Goal: Information Seeking & Learning: Learn about a topic

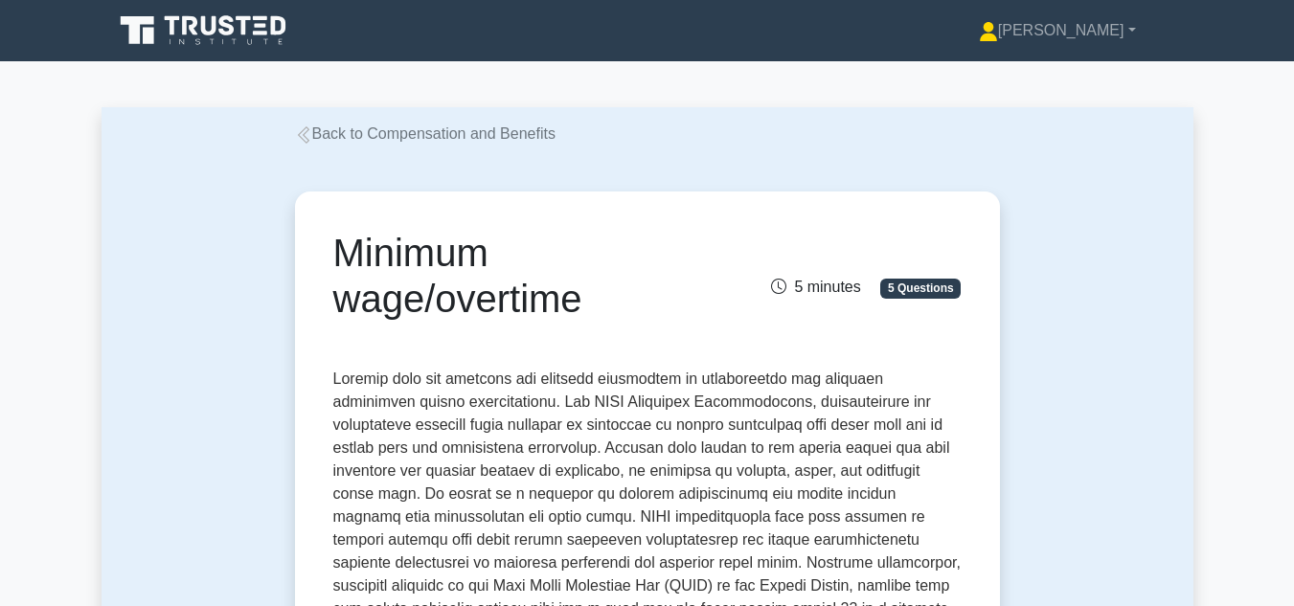
click at [300, 133] on icon at bounding box center [303, 134] width 17 height 17
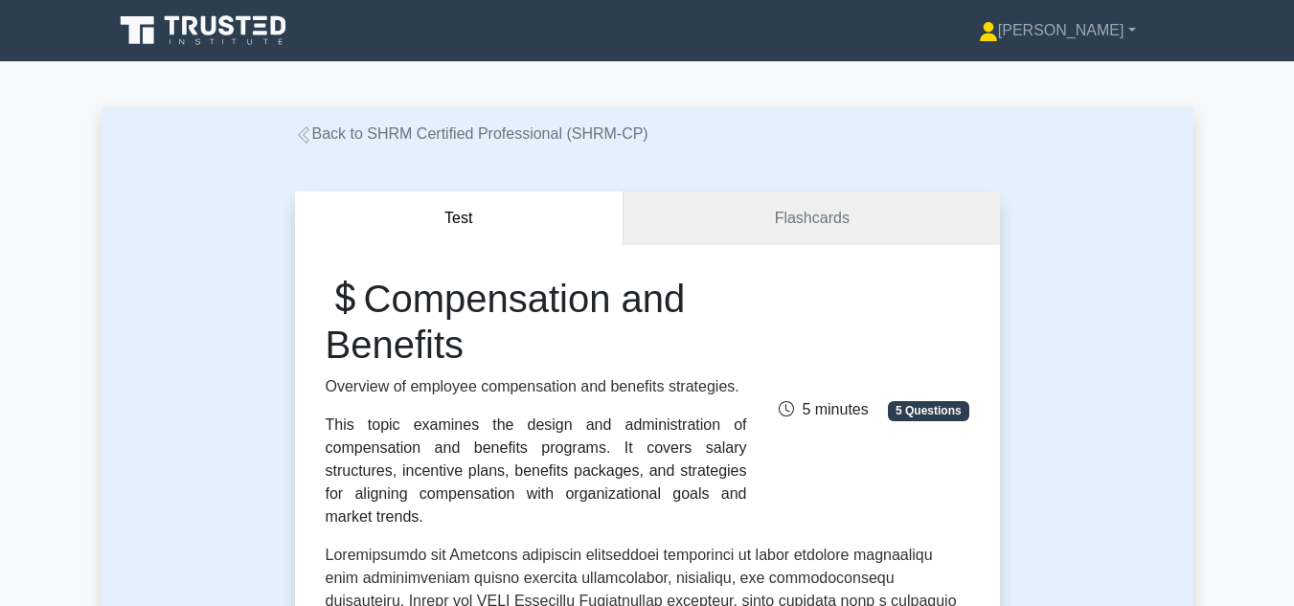
click at [300, 133] on icon at bounding box center [303, 134] width 17 height 17
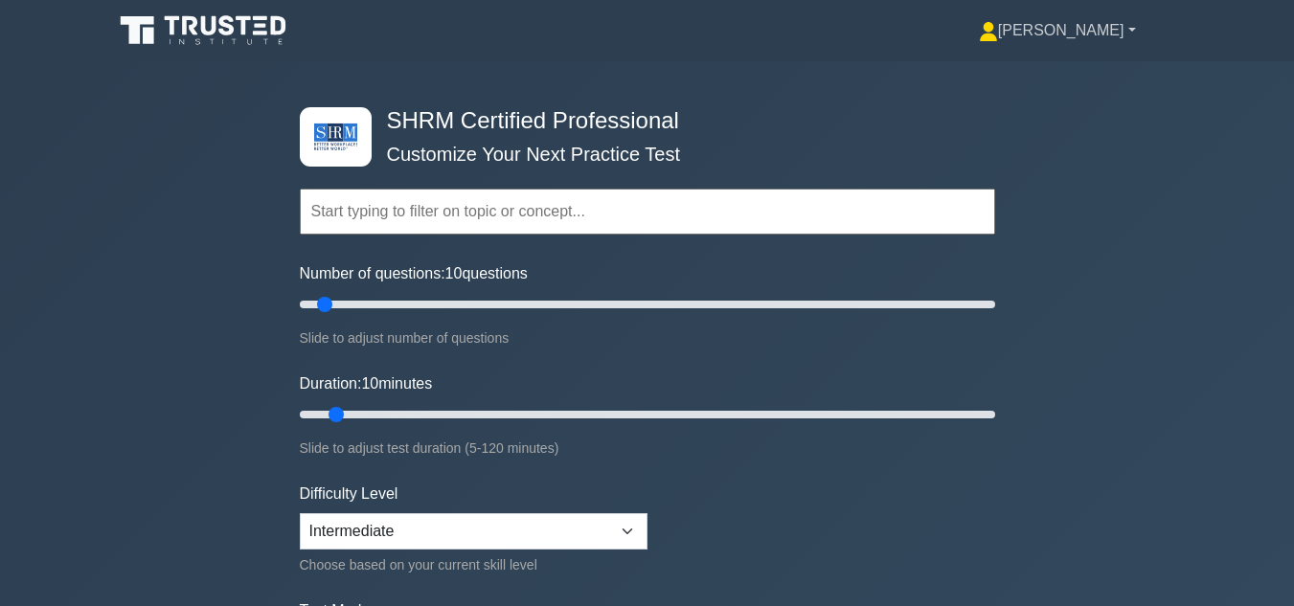
click at [1107, 34] on link "[PERSON_NAME]" at bounding box center [1057, 30] width 249 height 38
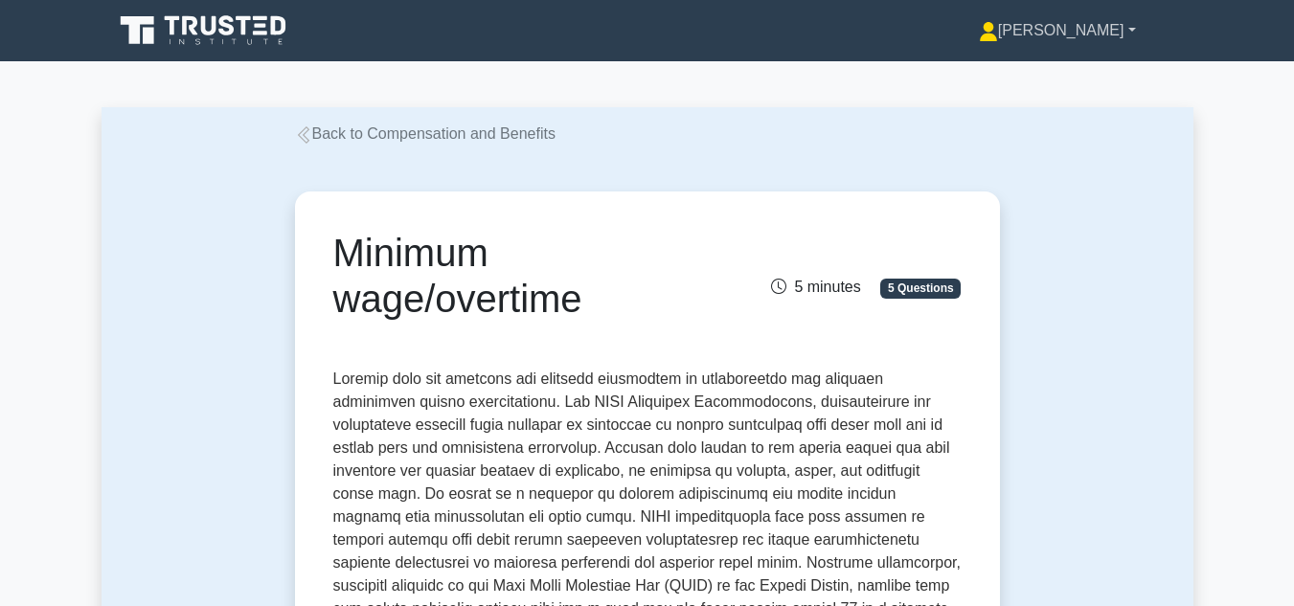
click at [1091, 31] on link "[PERSON_NAME]" at bounding box center [1057, 30] width 249 height 38
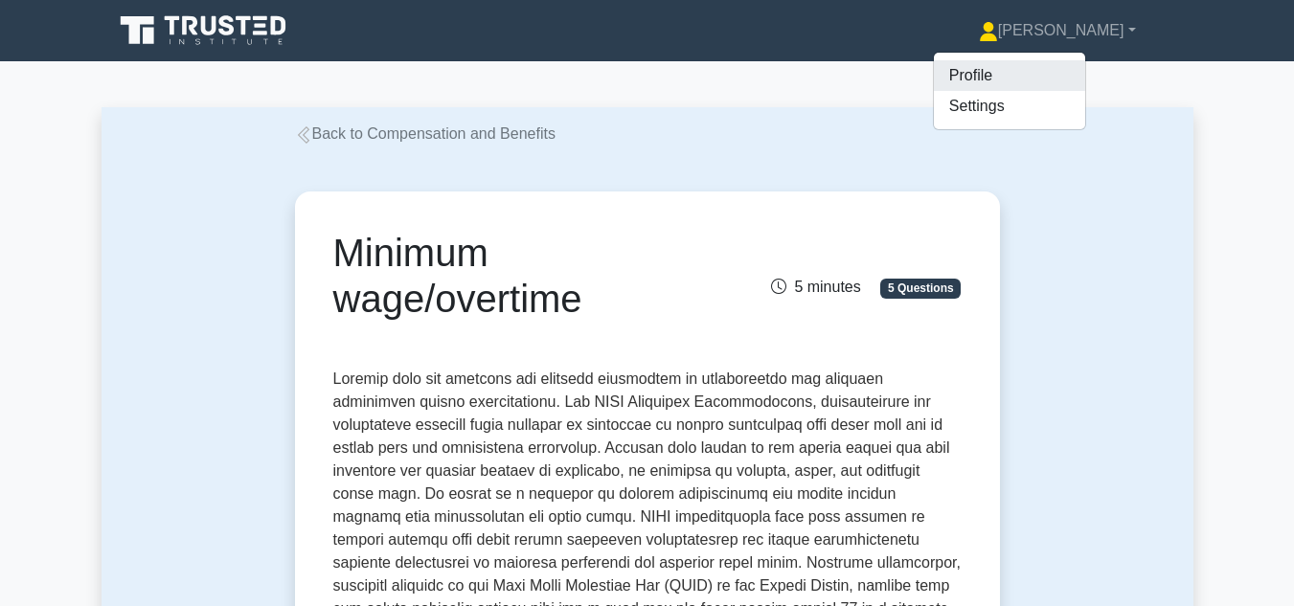
click at [1037, 74] on link "Profile" at bounding box center [1009, 75] width 151 height 31
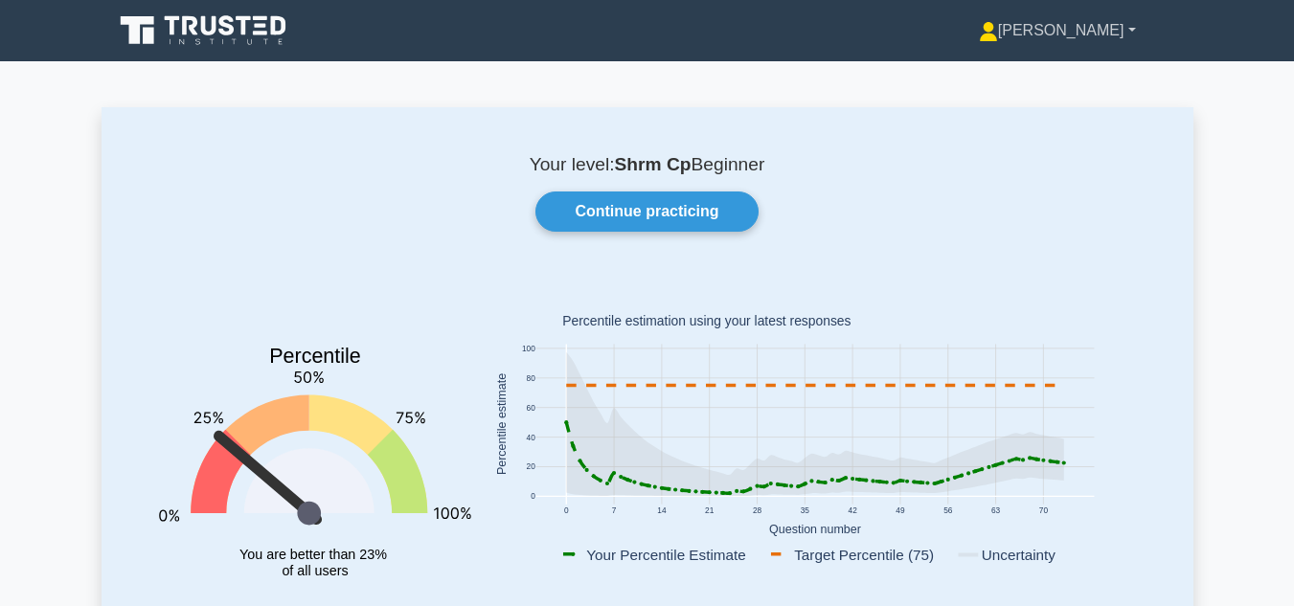
click at [1087, 33] on link "[PERSON_NAME]" at bounding box center [1057, 30] width 249 height 38
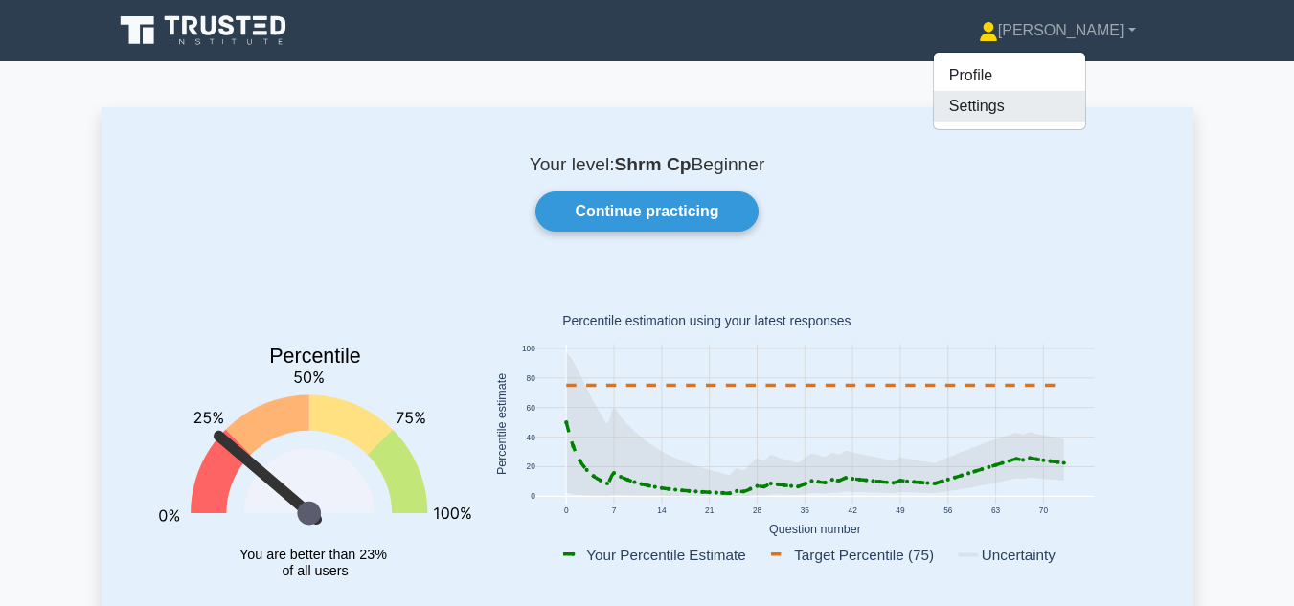
click at [1036, 101] on link "Settings" at bounding box center [1009, 106] width 151 height 31
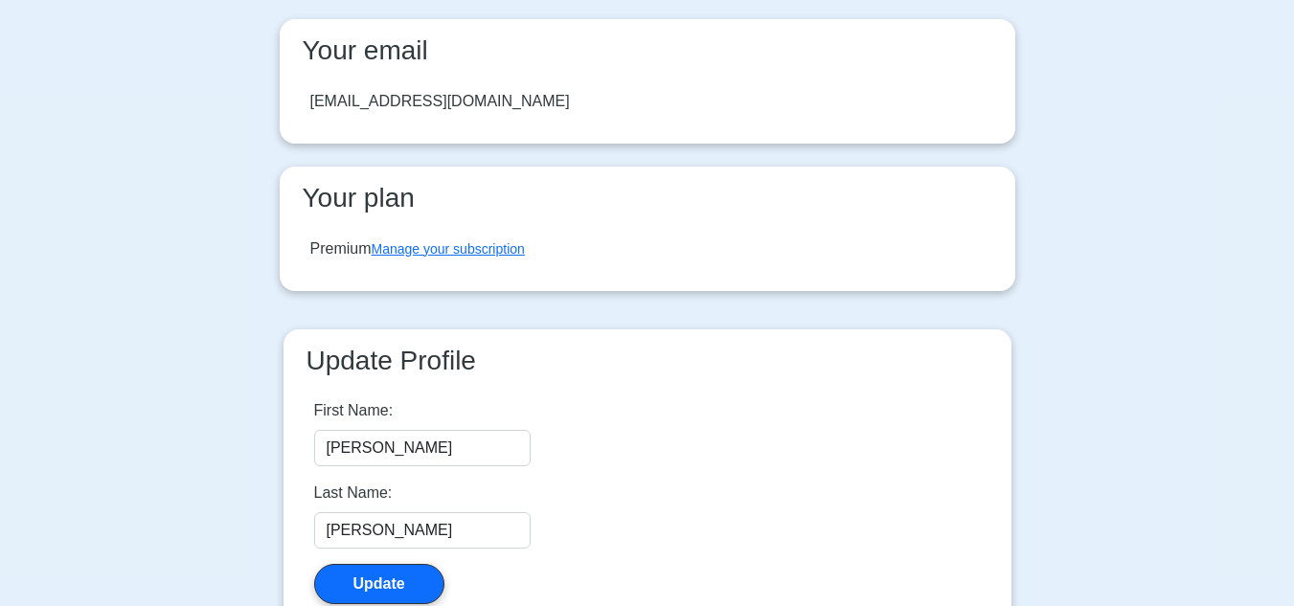
scroll to position [287, 0]
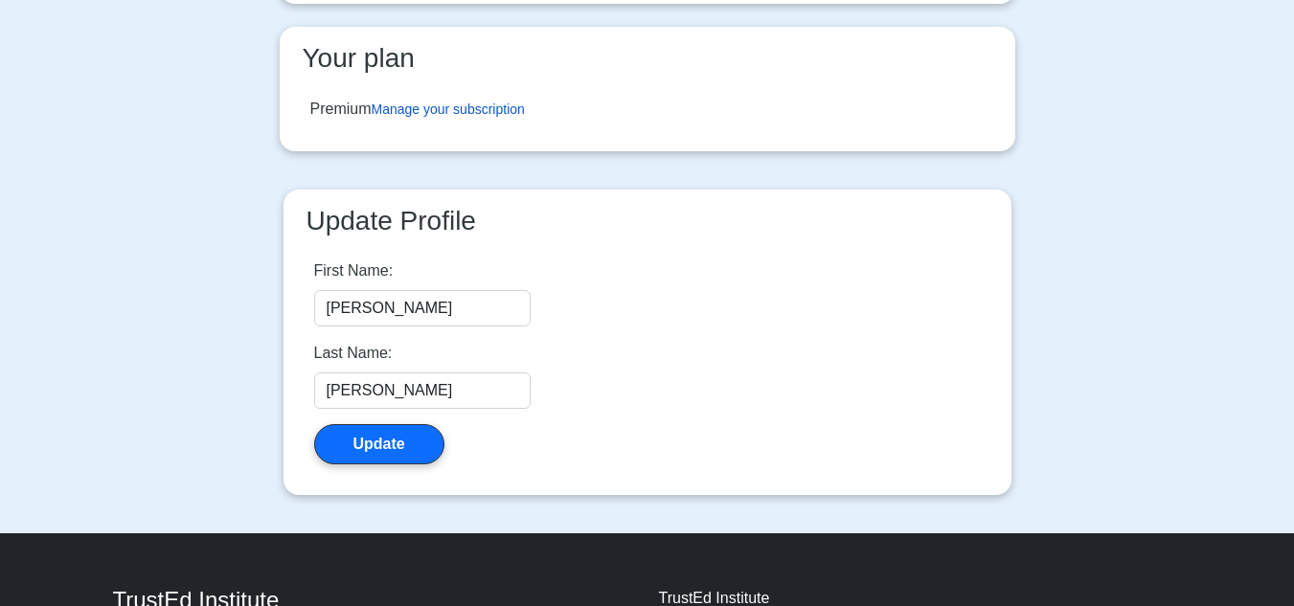
click at [486, 109] on link "Manage your subscription" at bounding box center [448, 109] width 153 height 15
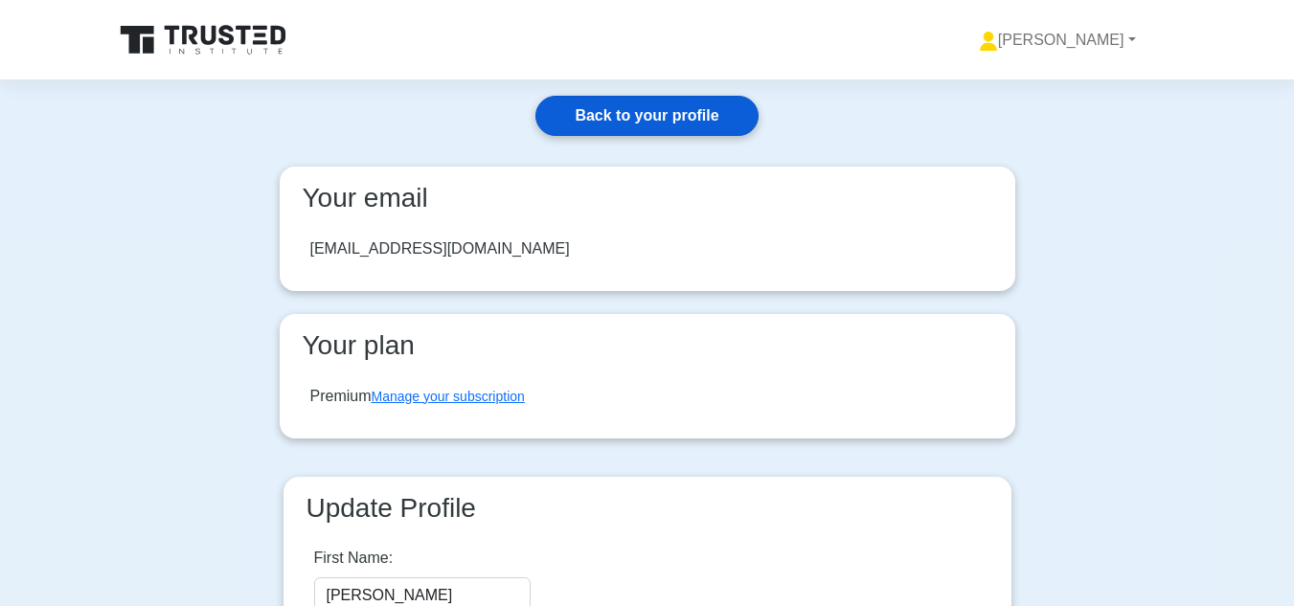
click at [632, 106] on link "Back to your profile" at bounding box center [646, 116] width 222 height 40
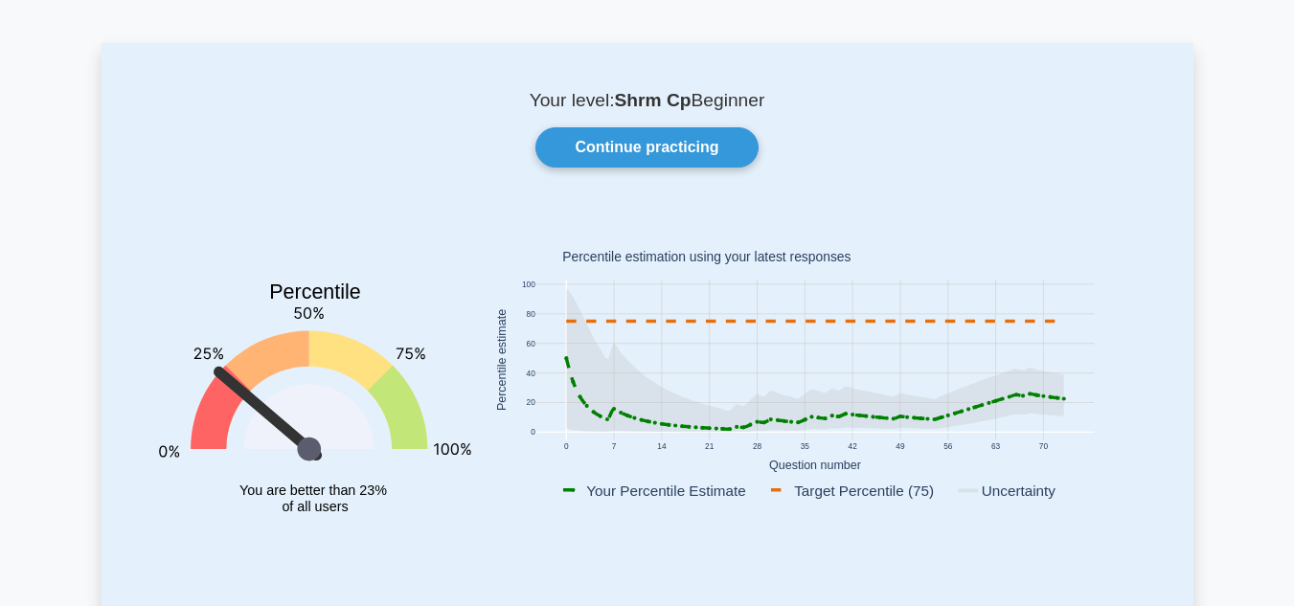
scroll to position [96, 0]
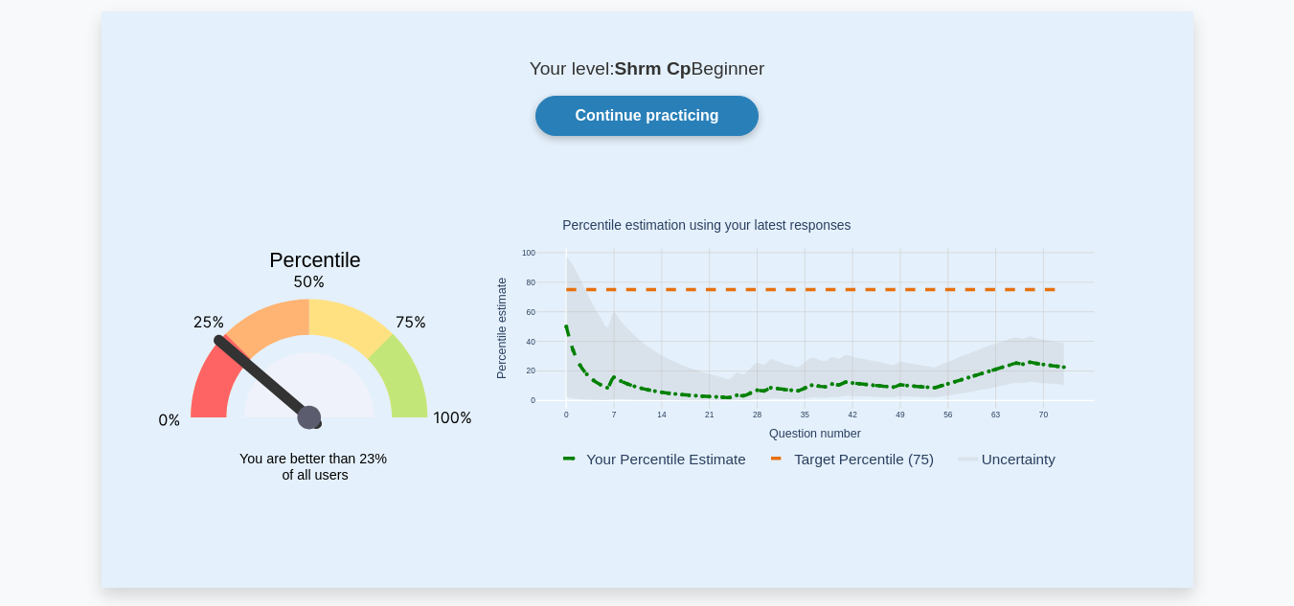
click at [652, 122] on link "Continue practicing" at bounding box center [646, 116] width 222 height 40
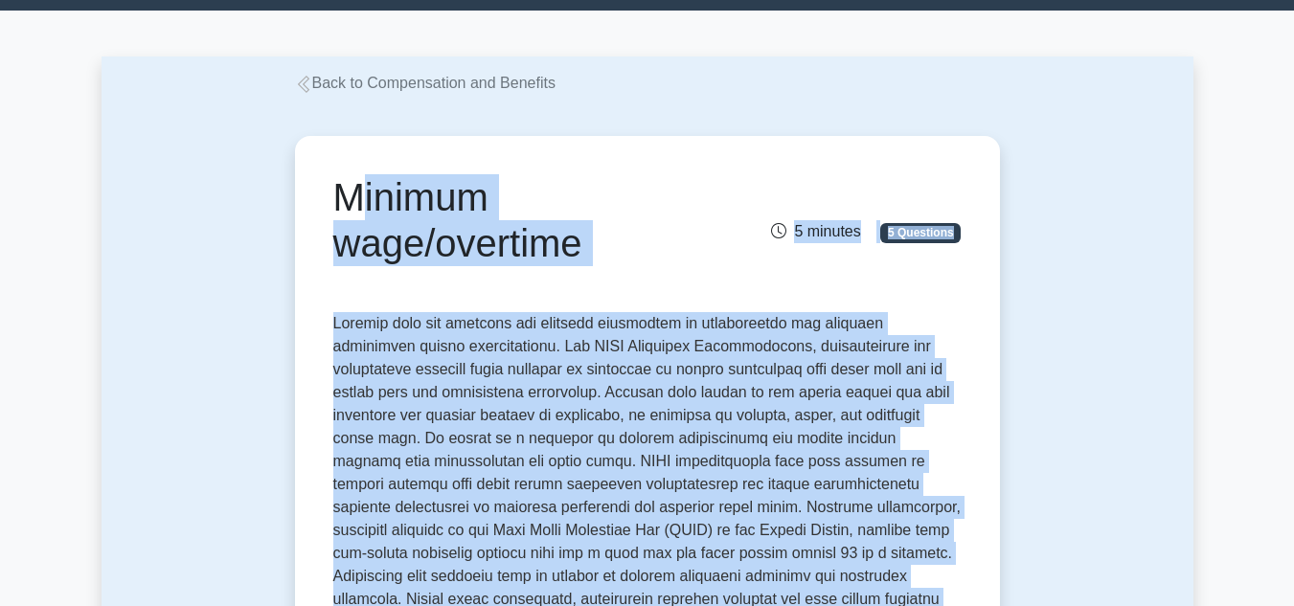
scroll to position [96, 0]
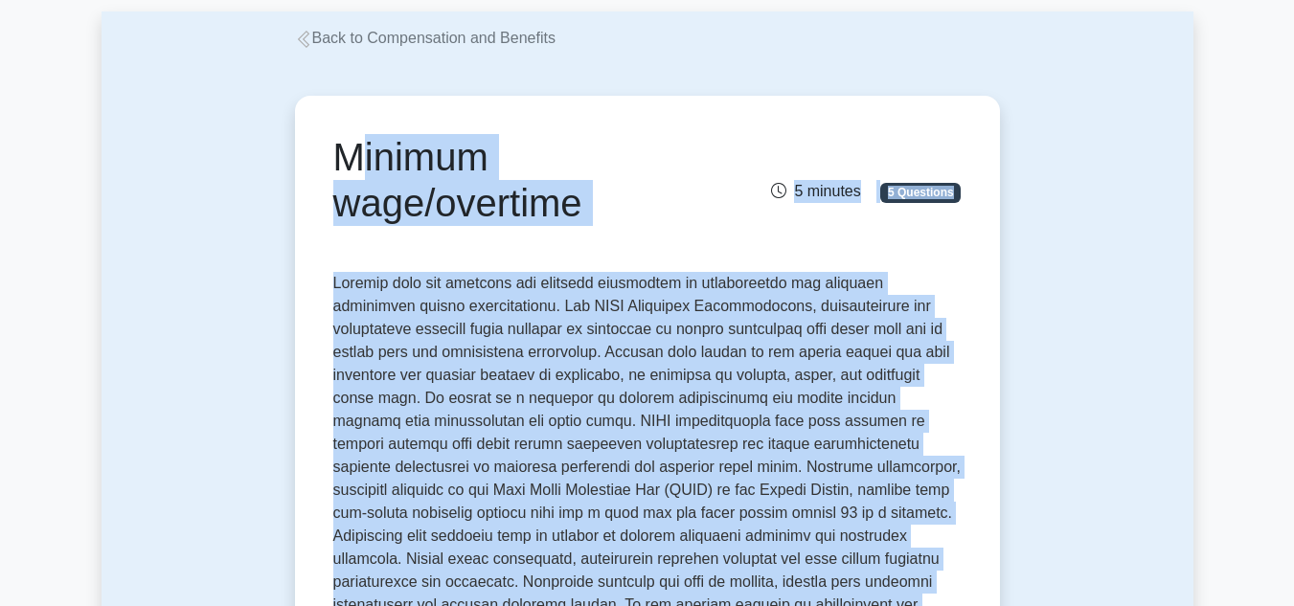
click at [305, 41] on icon at bounding box center [303, 39] width 17 height 17
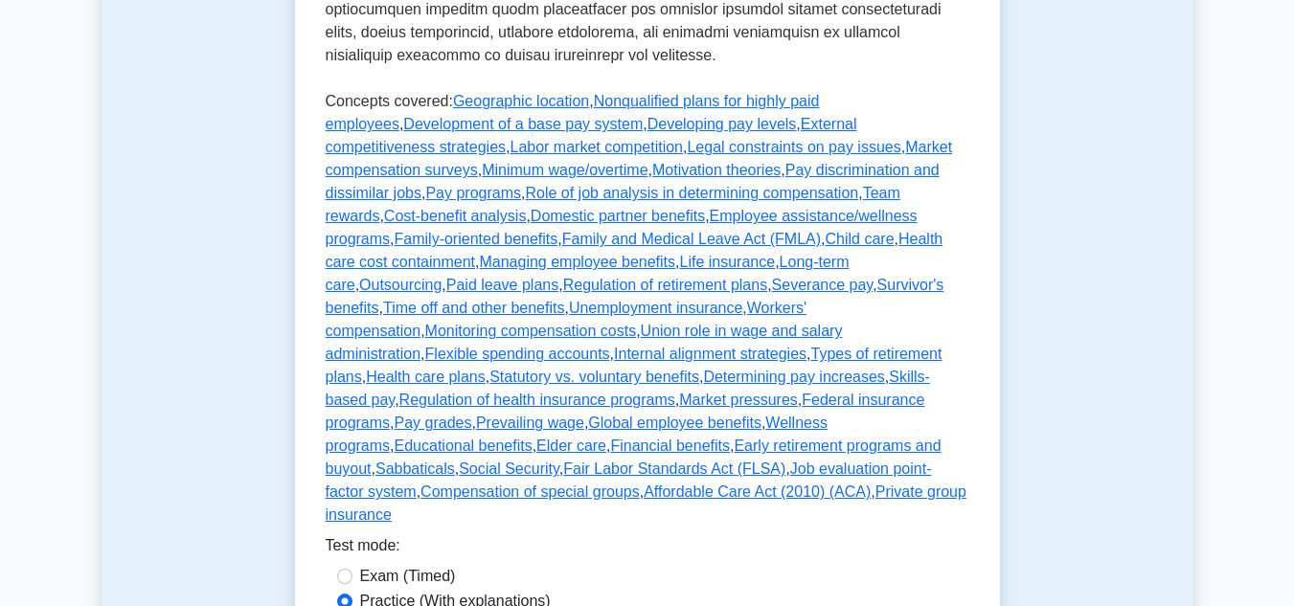
scroll to position [1053, 0]
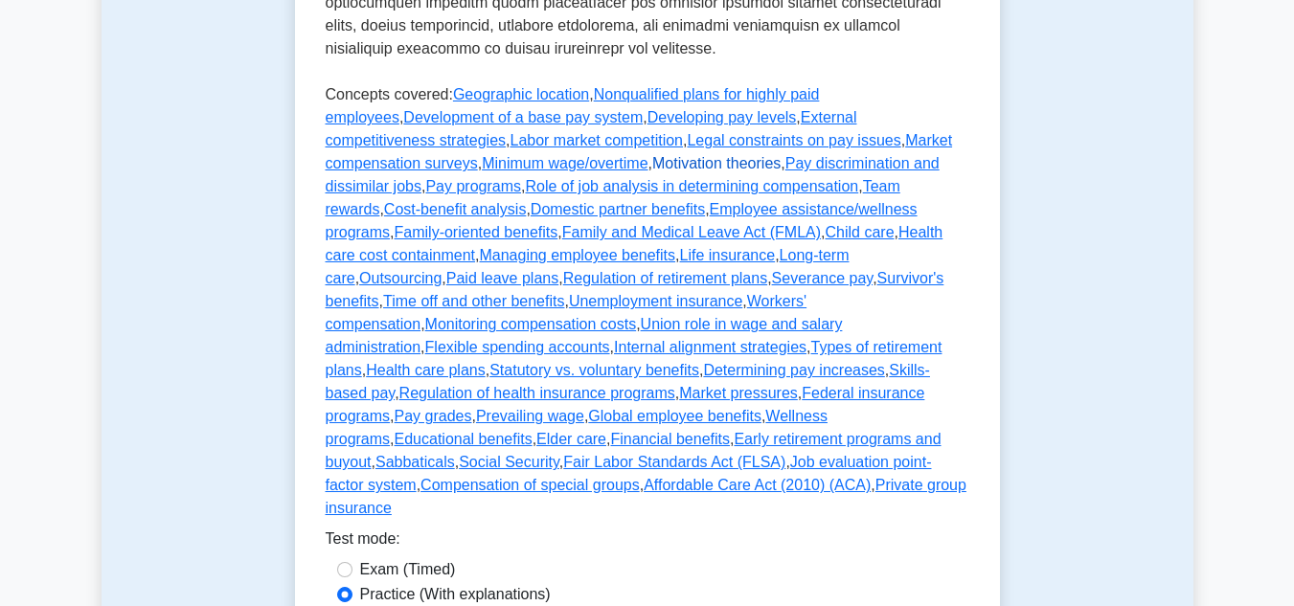
click at [652, 155] on link "Motivation theories" at bounding box center [716, 163] width 128 height 16
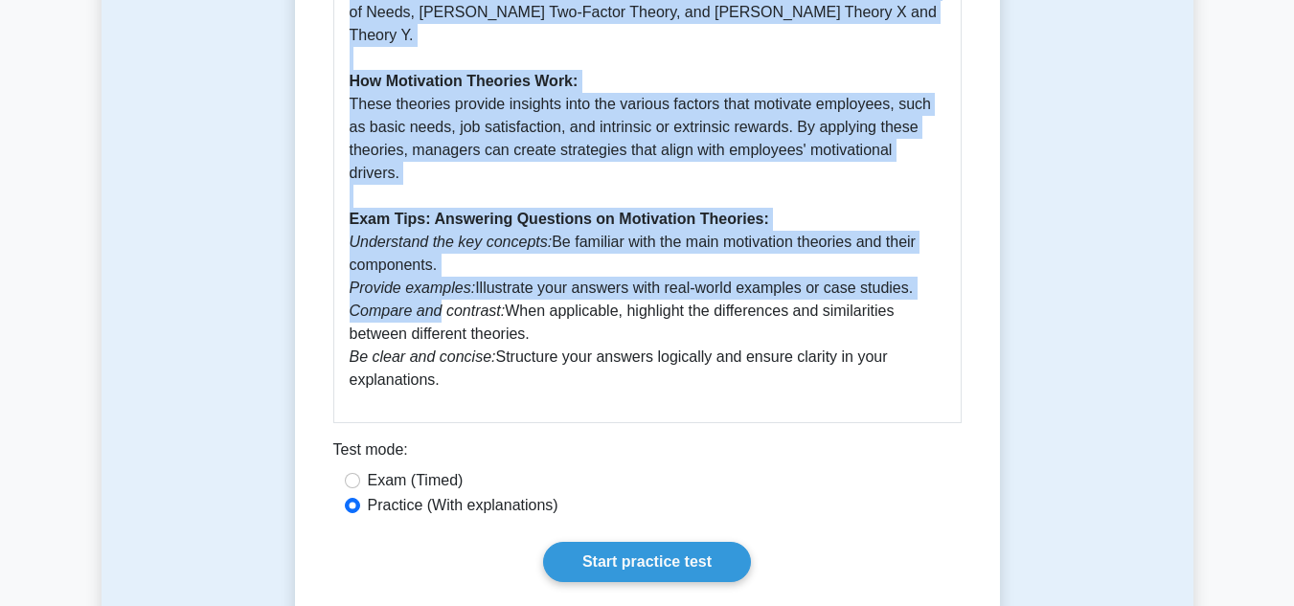
scroll to position [1245, 0]
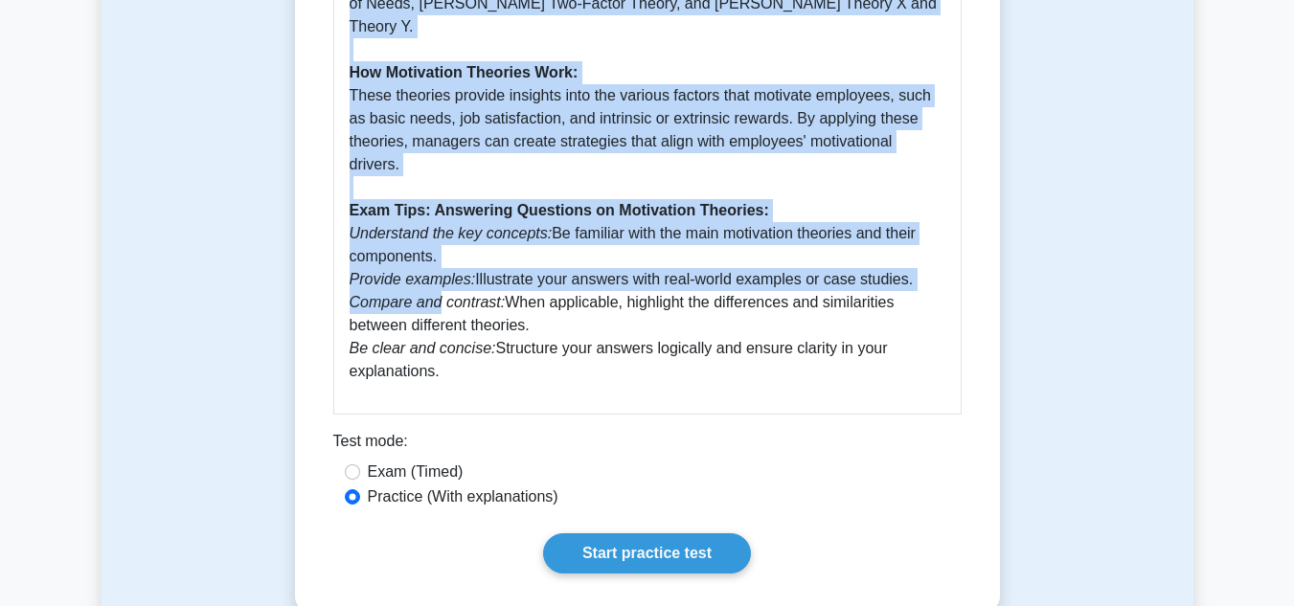
drag, startPoint x: 337, startPoint y: 60, endPoint x: 458, endPoint y: 296, distance: 264.7
copy div "Motivation theories 5 minutes 5 Questions In the realm of Strategic Human Resou…"
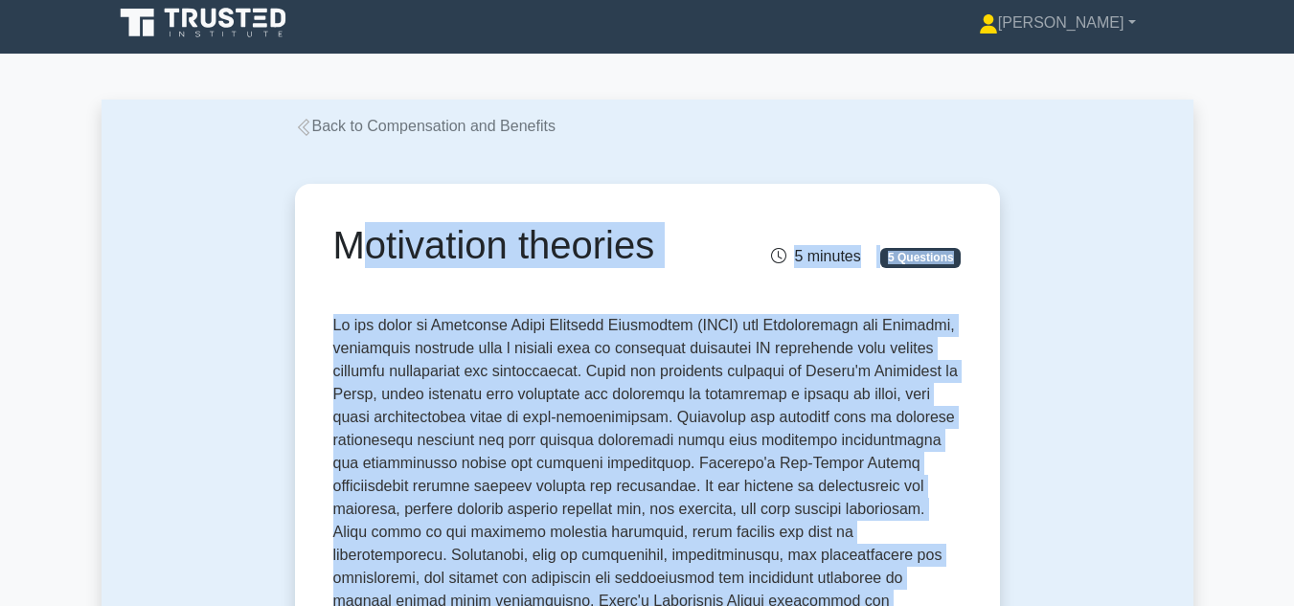
scroll to position [0, 0]
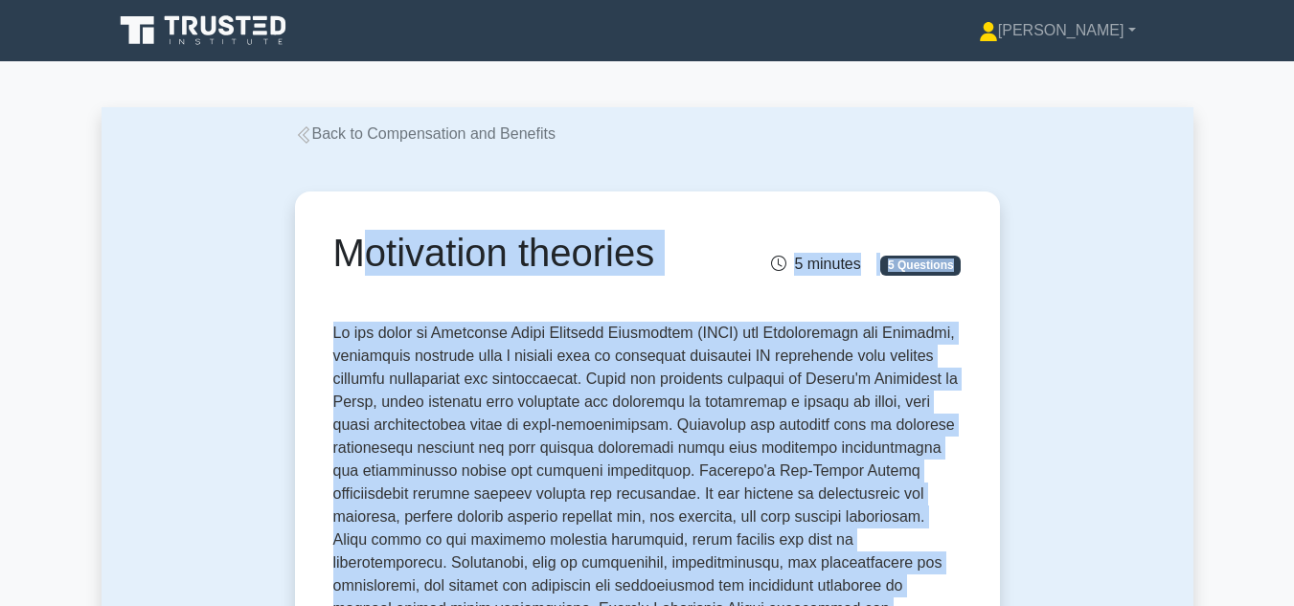
click at [302, 137] on icon at bounding box center [303, 134] width 17 height 17
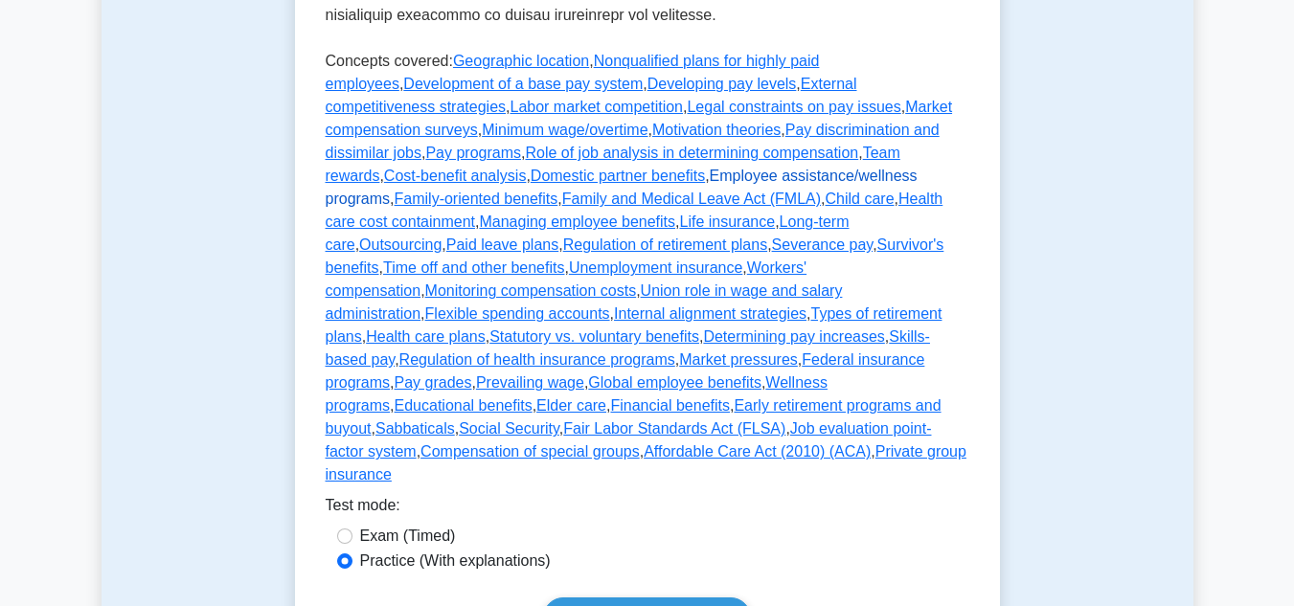
scroll to position [1053, 0]
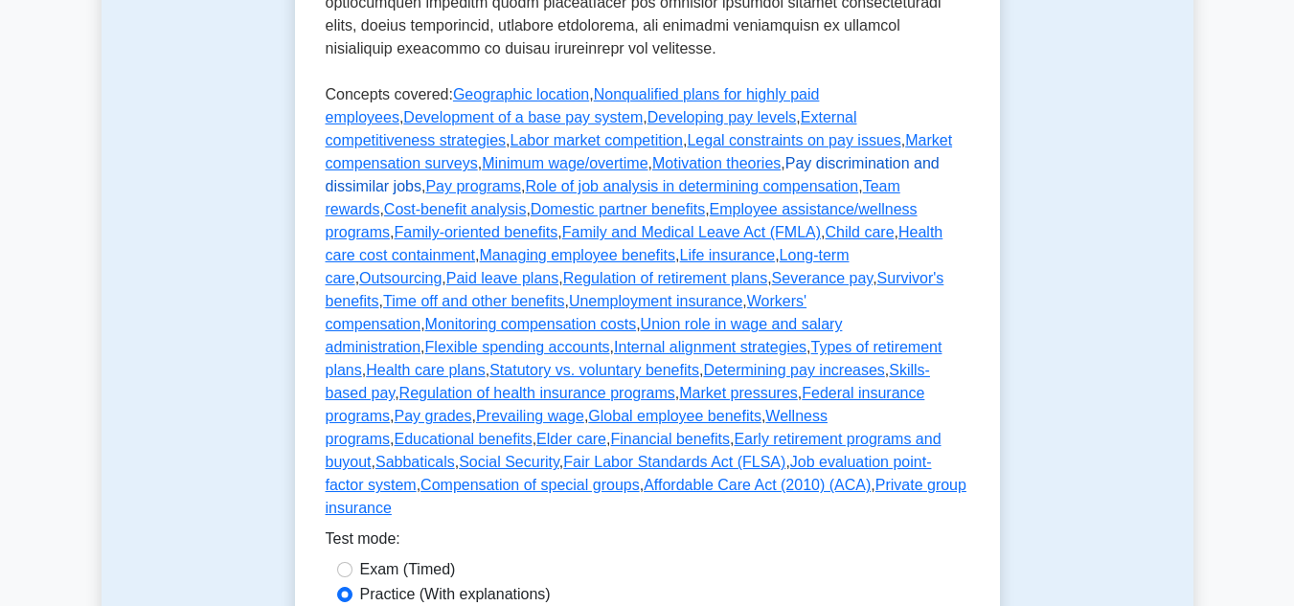
click at [628, 155] on link "Pay discrimination and dissimilar jobs" at bounding box center [633, 174] width 614 height 39
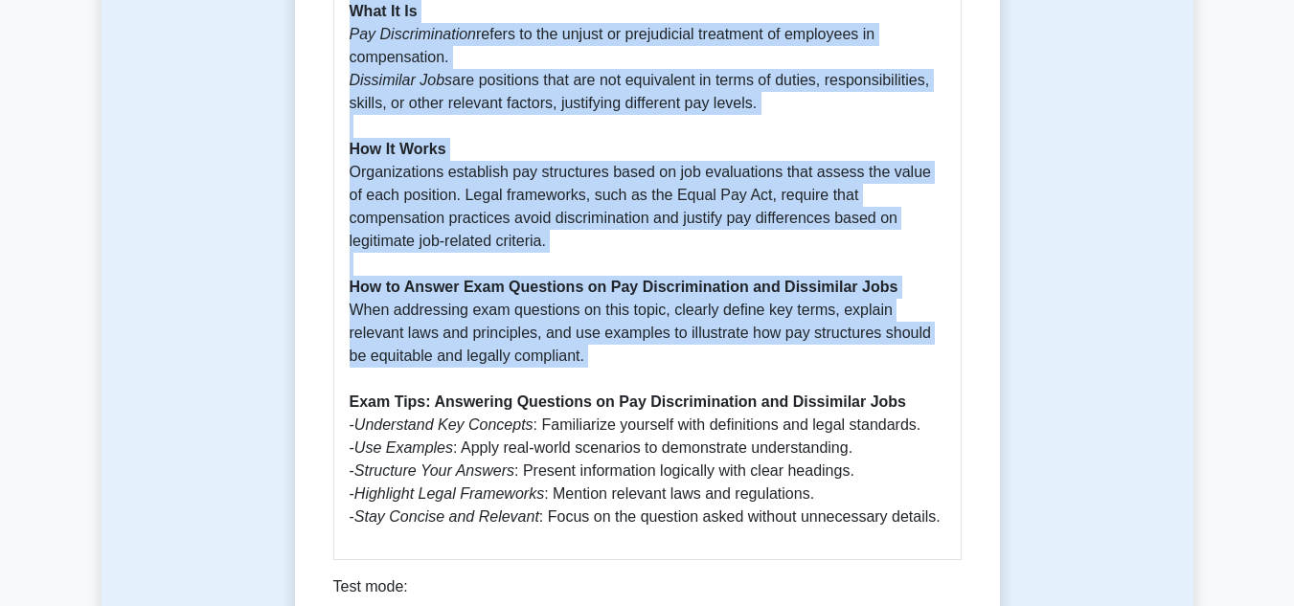
scroll to position [1341, 0]
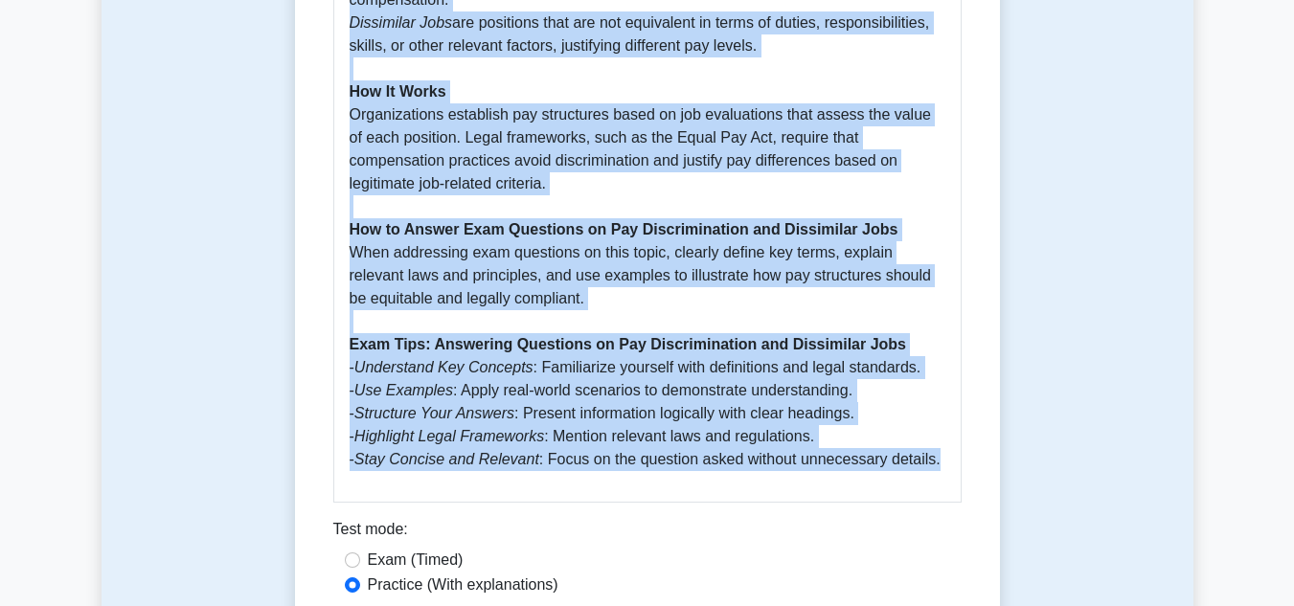
drag, startPoint x: 337, startPoint y: 246, endPoint x: 960, endPoint y: 433, distance: 649.9
copy div "Pay discrimination and dissimilar jobs 5 minutes 5 Questions In the realm of SH…"
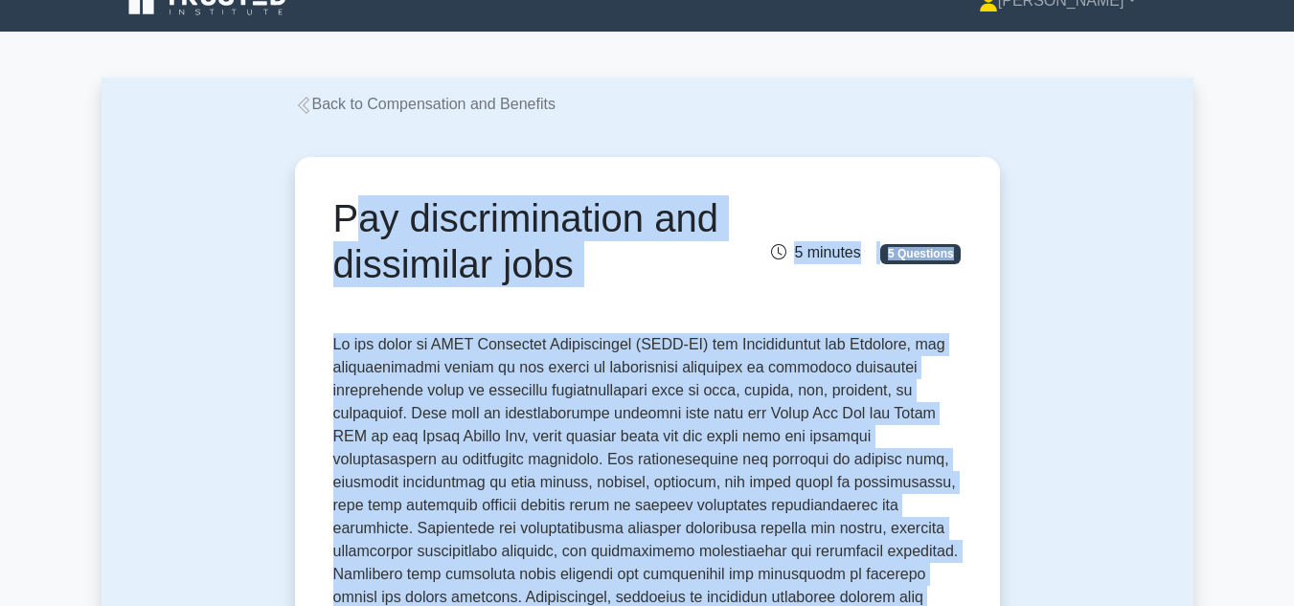
scroll to position [0, 0]
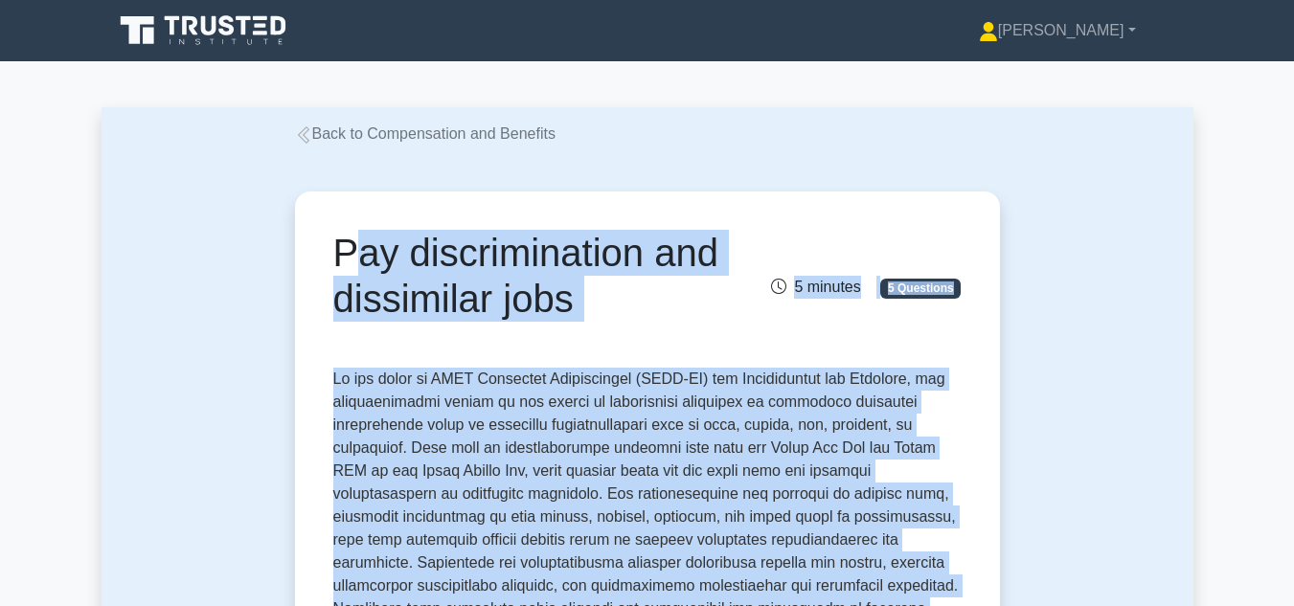
click at [306, 138] on icon at bounding box center [303, 134] width 17 height 17
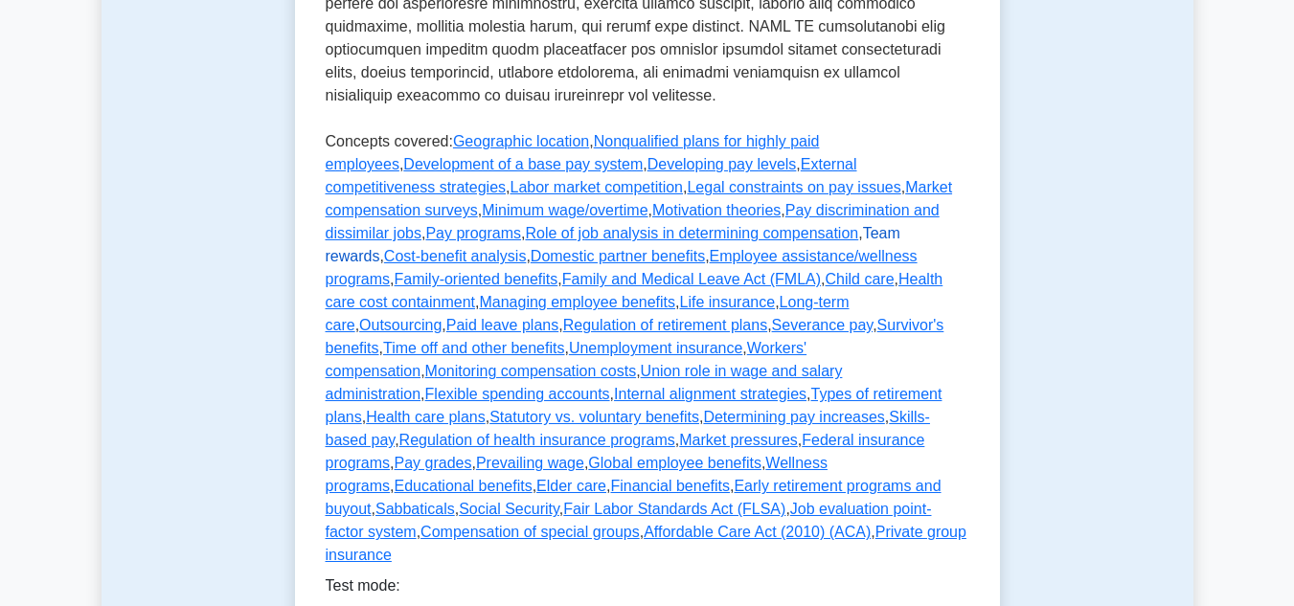
scroll to position [1053, 0]
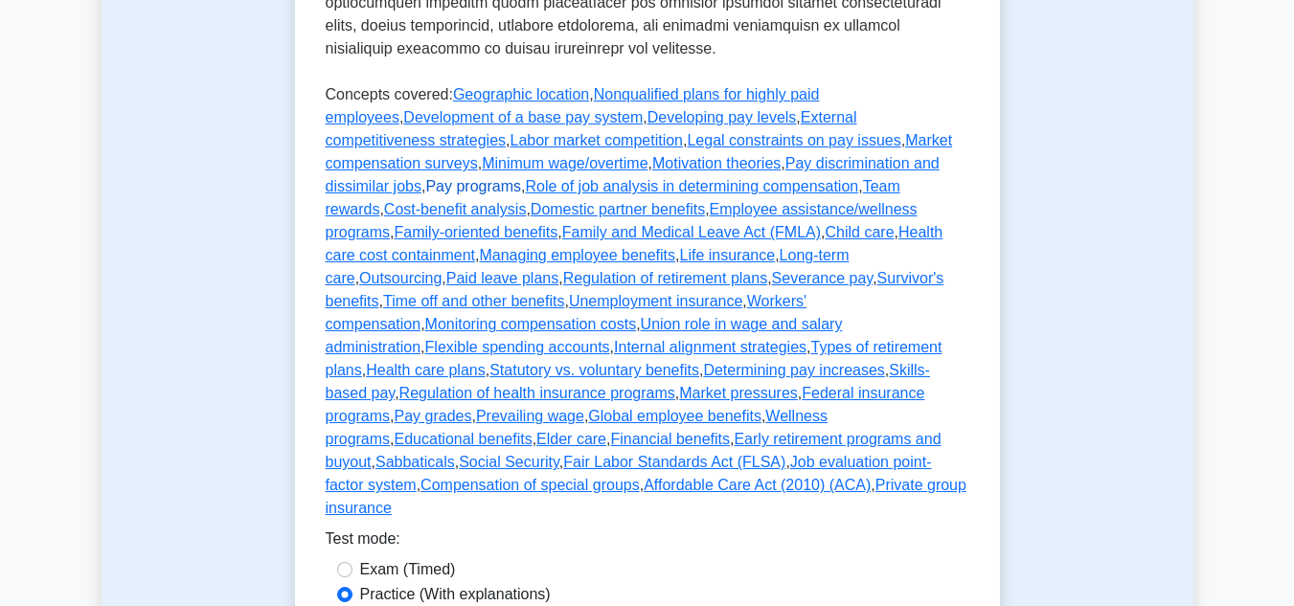
click at [521, 178] on link "Pay programs" at bounding box center [473, 186] width 96 height 16
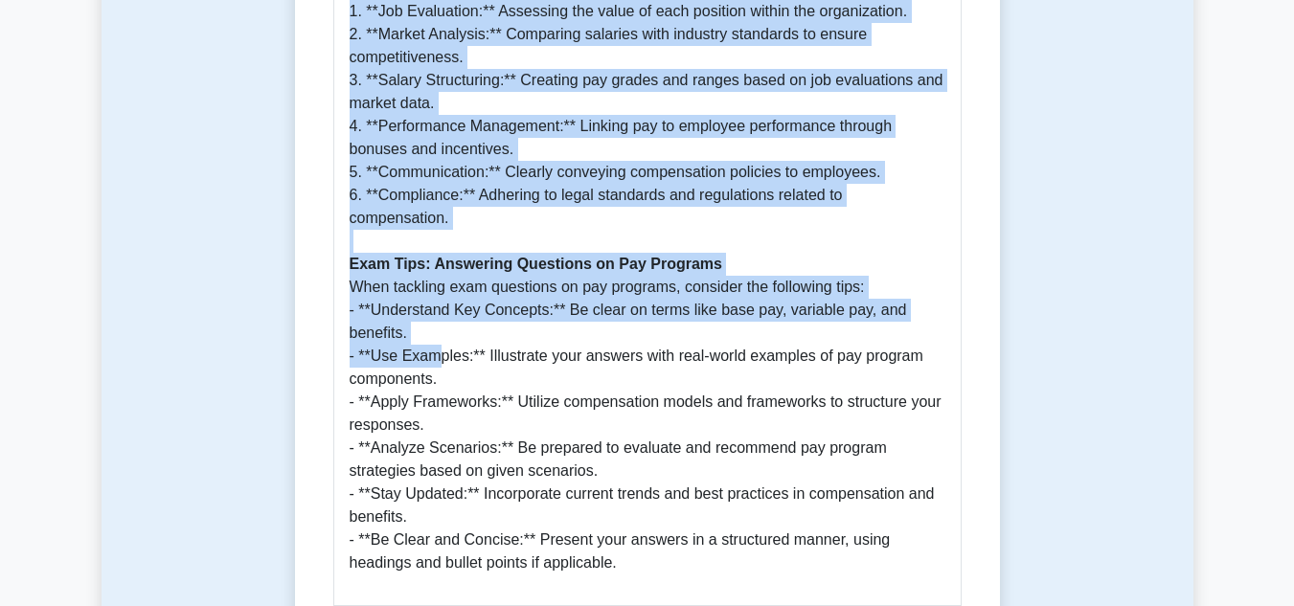
scroll to position [1724, 0]
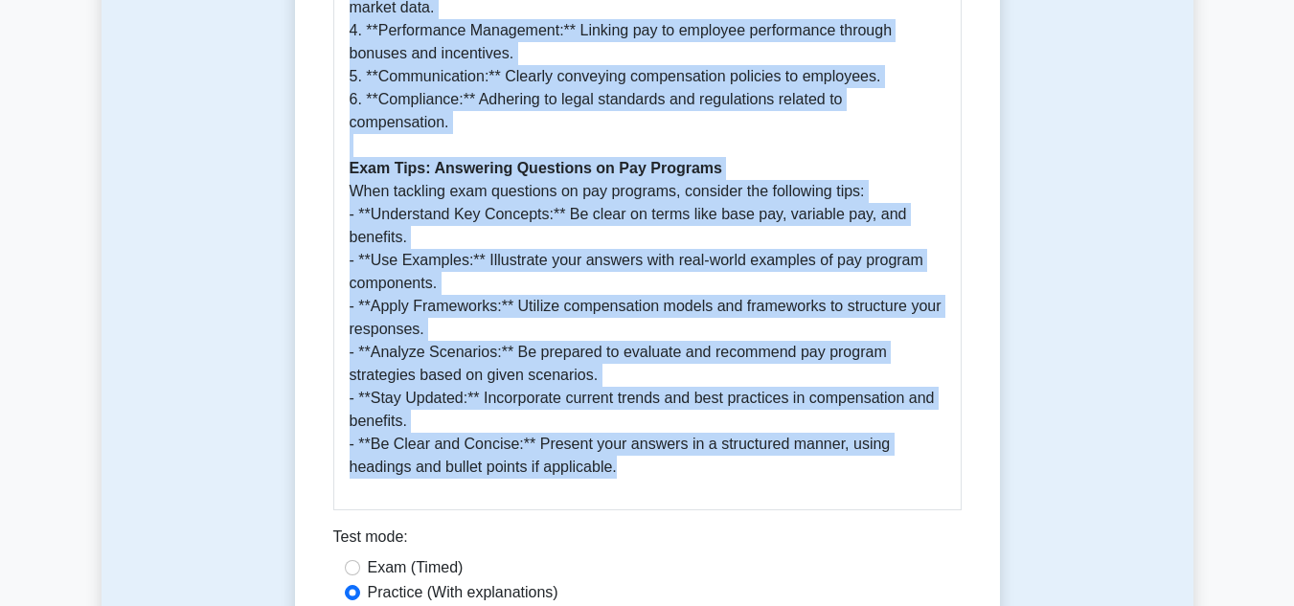
drag, startPoint x: 333, startPoint y: 245, endPoint x: 574, endPoint y: 450, distance: 315.9
copy div "Lor ipsumdol 4 sitamet 9 Consectet Adi elitsedd eiu temporinc utlaboreet do ma …"
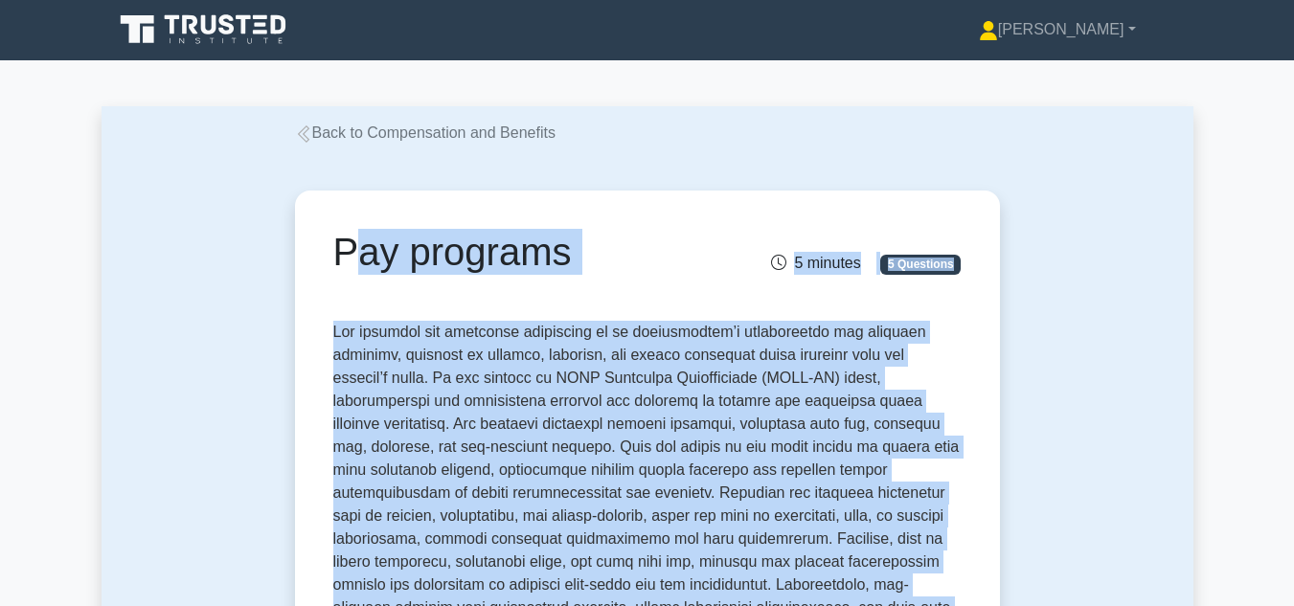
scroll to position [0, 0]
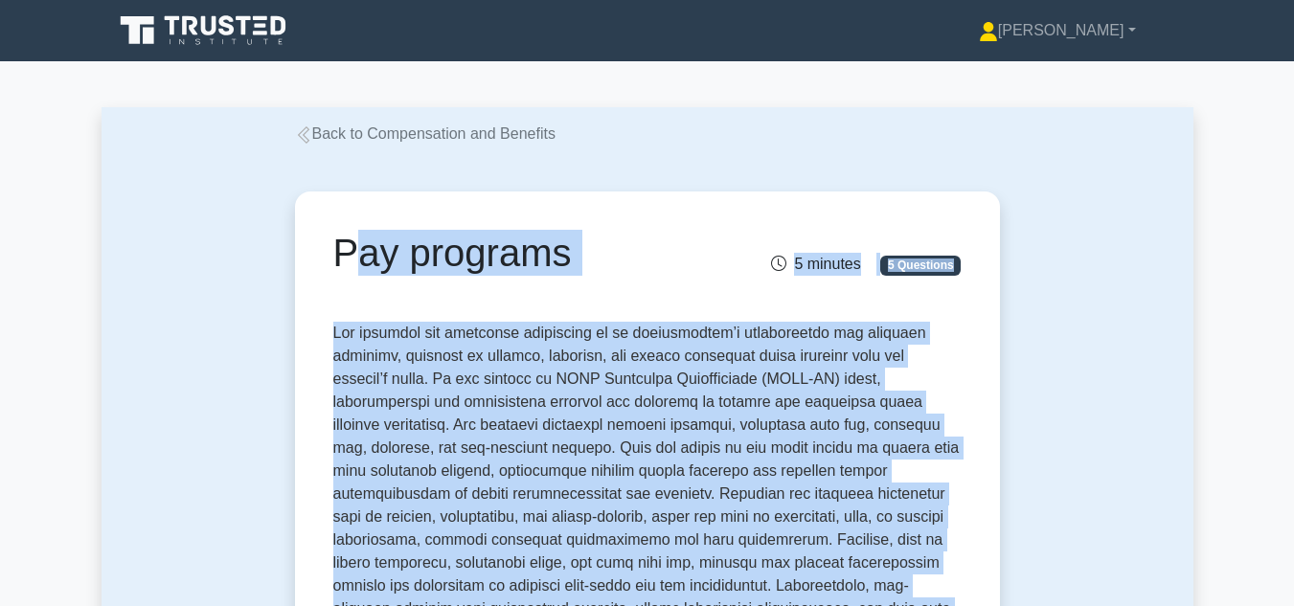
click at [303, 129] on icon at bounding box center [303, 134] width 17 height 17
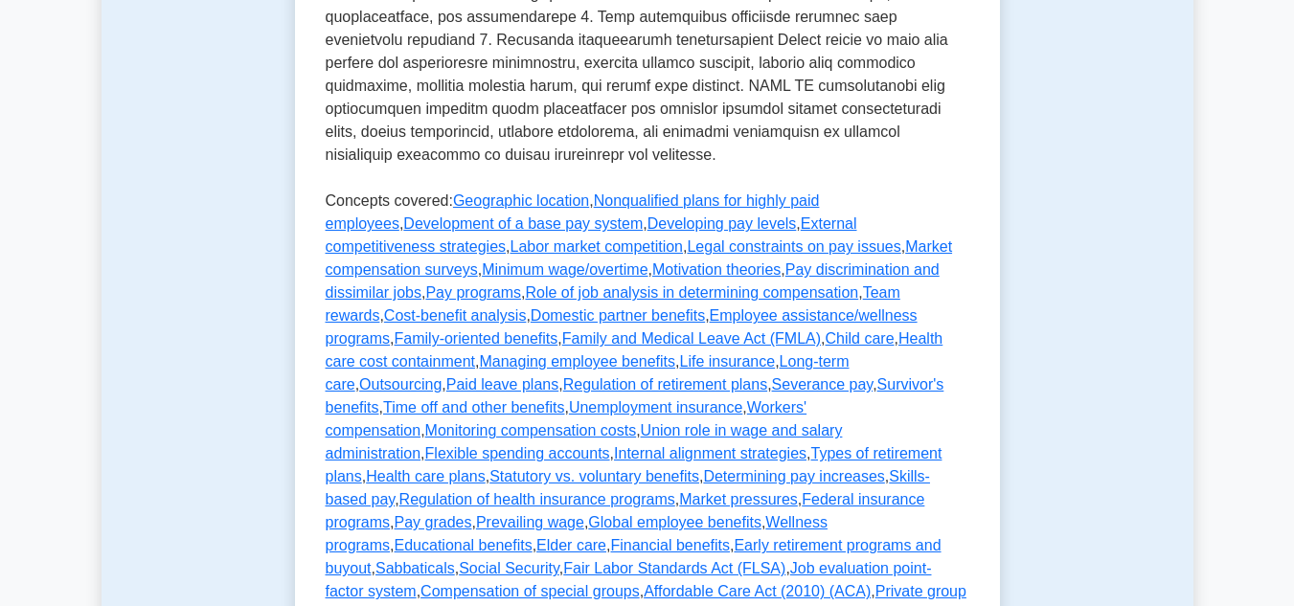
scroll to position [958, 0]
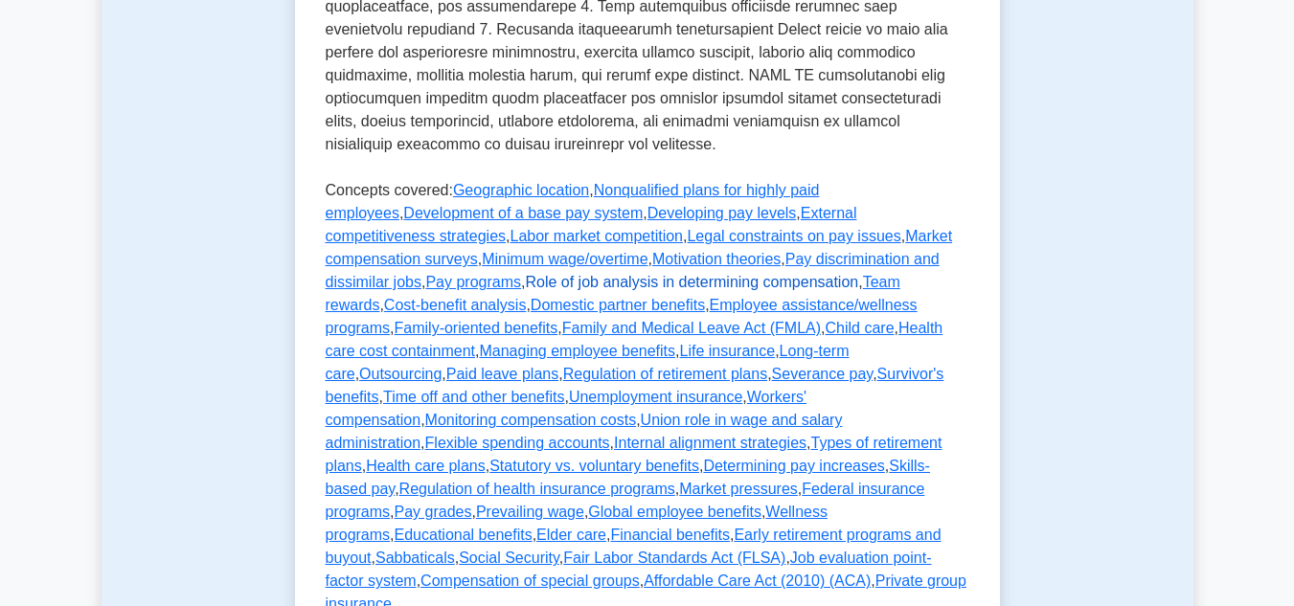
click at [858, 274] on link "Role of job analysis in determining compensation" at bounding box center [691, 282] width 333 height 16
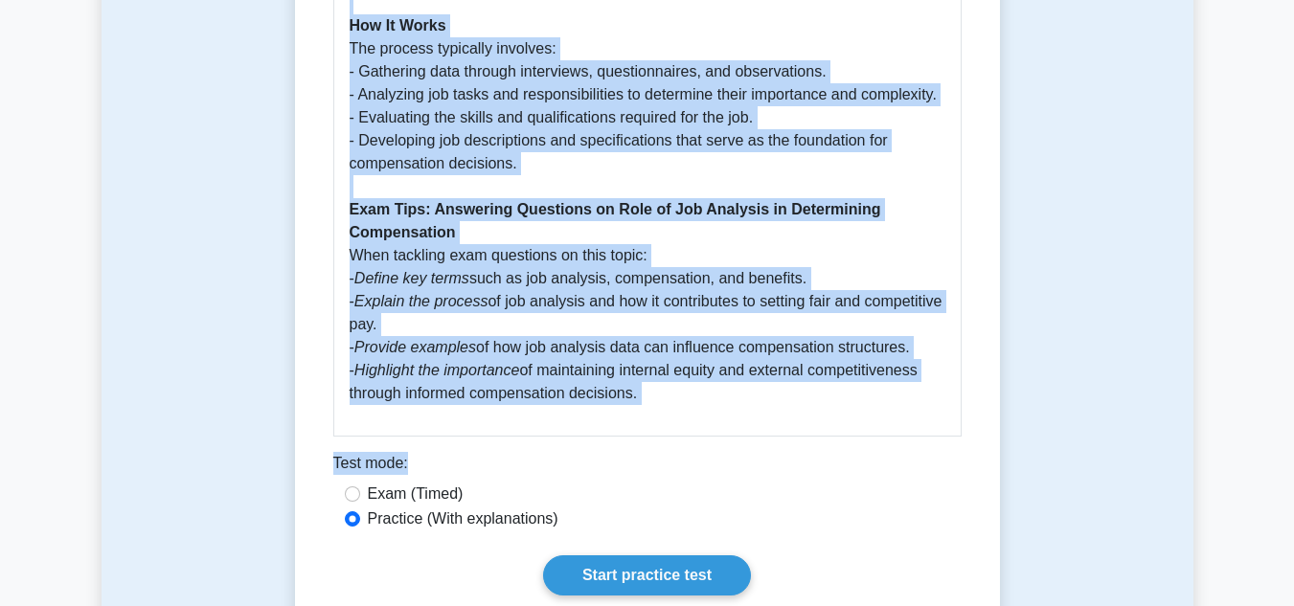
scroll to position [1628, 0]
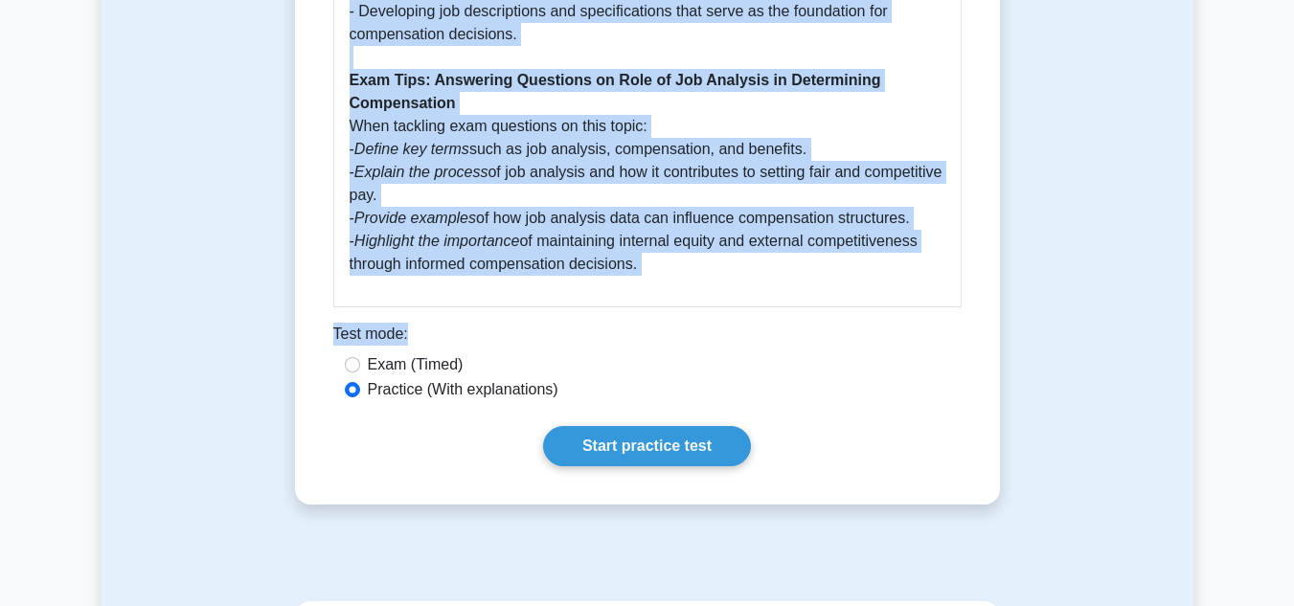
drag, startPoint x: 339, startPoint y: 156, endPoint x: 663, endPoint y: 236, distance: 333.3
copy div "Role of job analysis in determining compensation 5 minutes 5 Questions Job anal…"
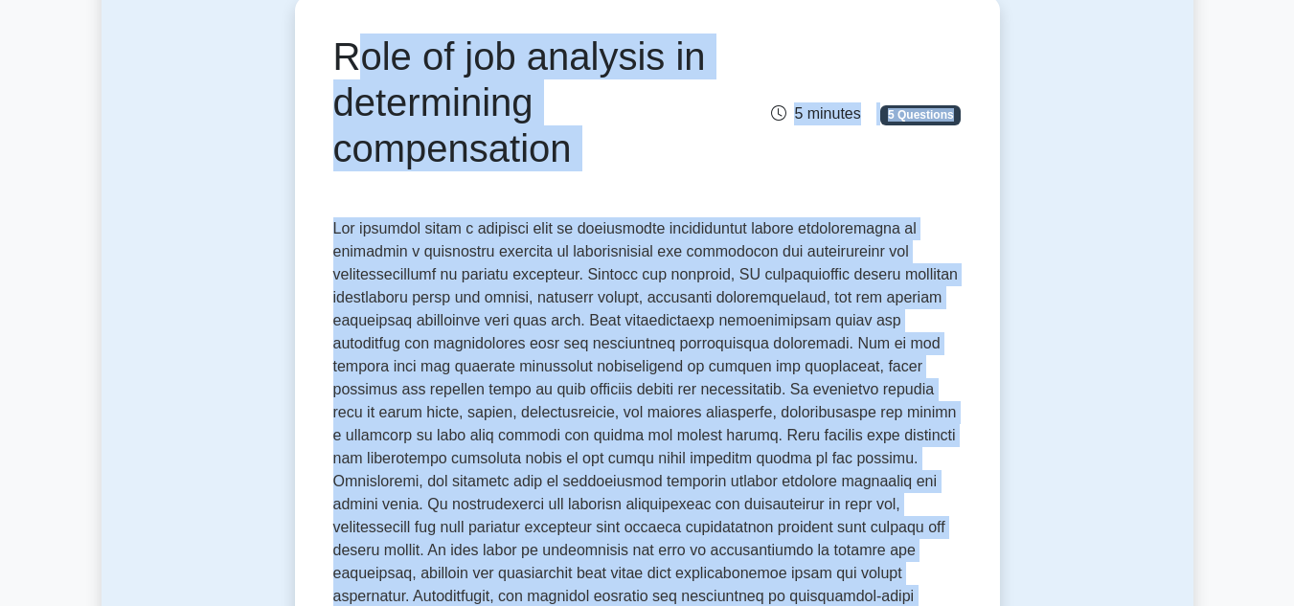
scroll to position [0, 0]
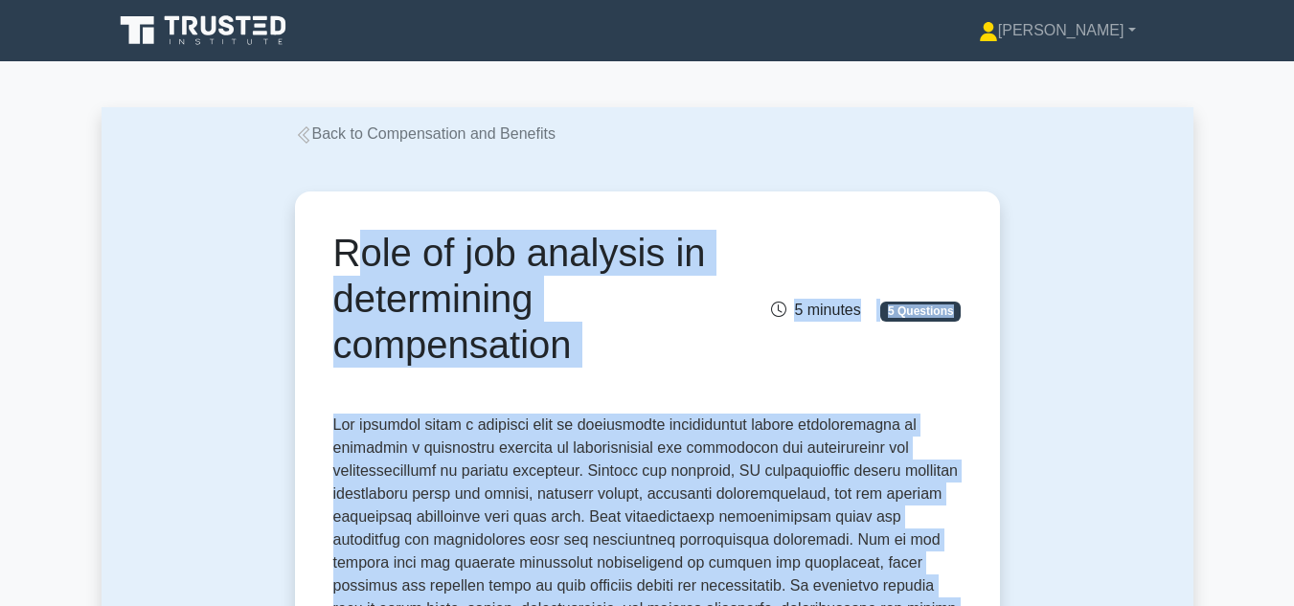
click at [301, 135] on icon at bounding box center [303, 134] width 17 height 17
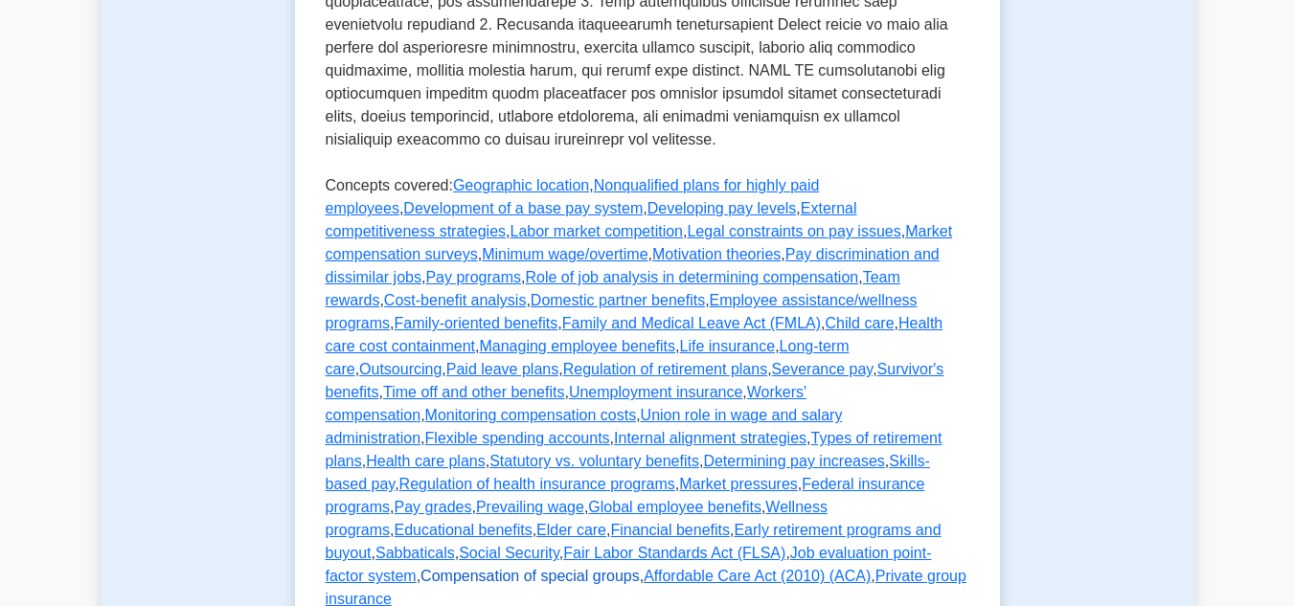
scroll to position [958, 0]
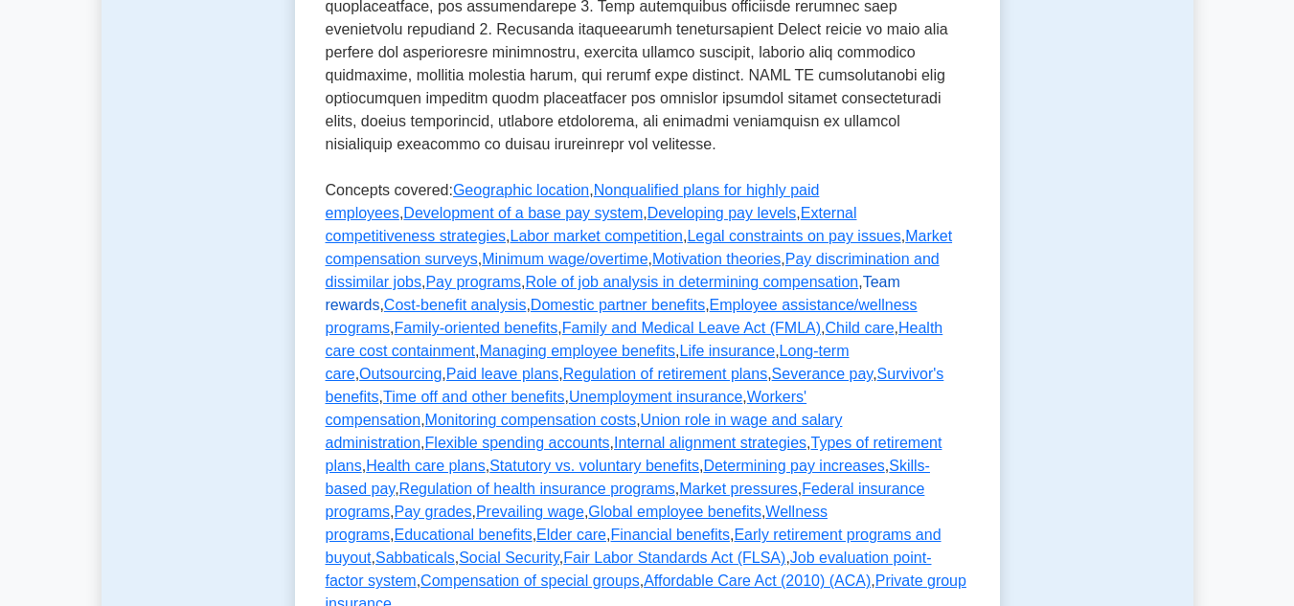
click at [618, 274] on link "Team rewards" at bounding box center [613, 293] width 575 height 39
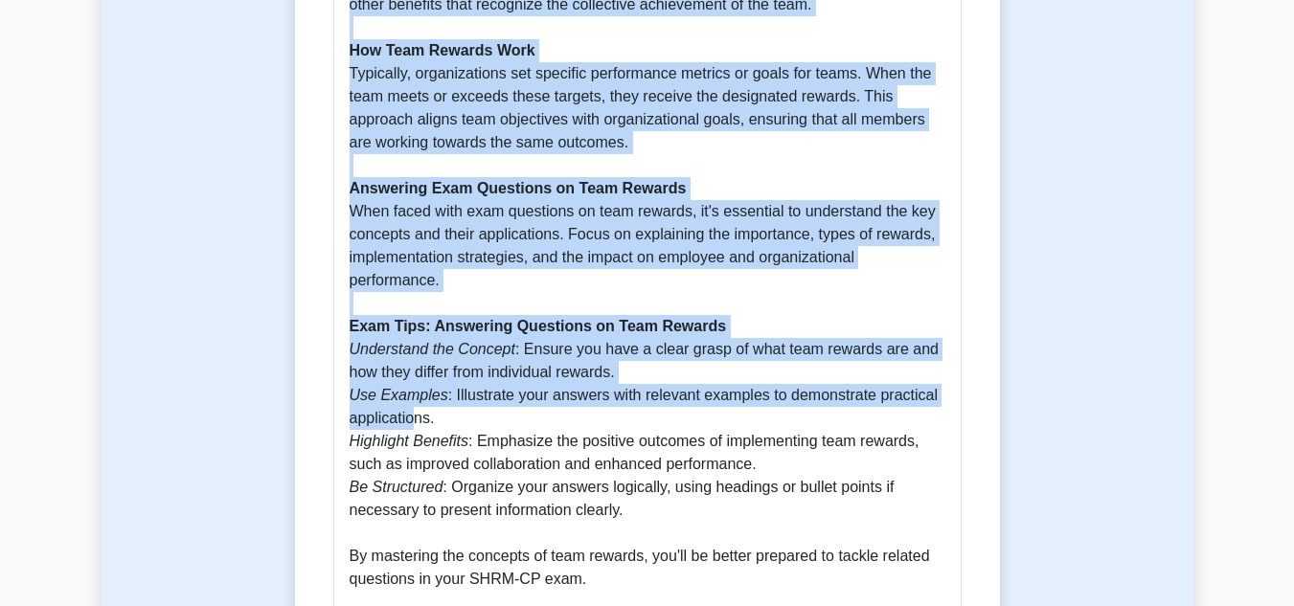
scroll to position [1437, 0]
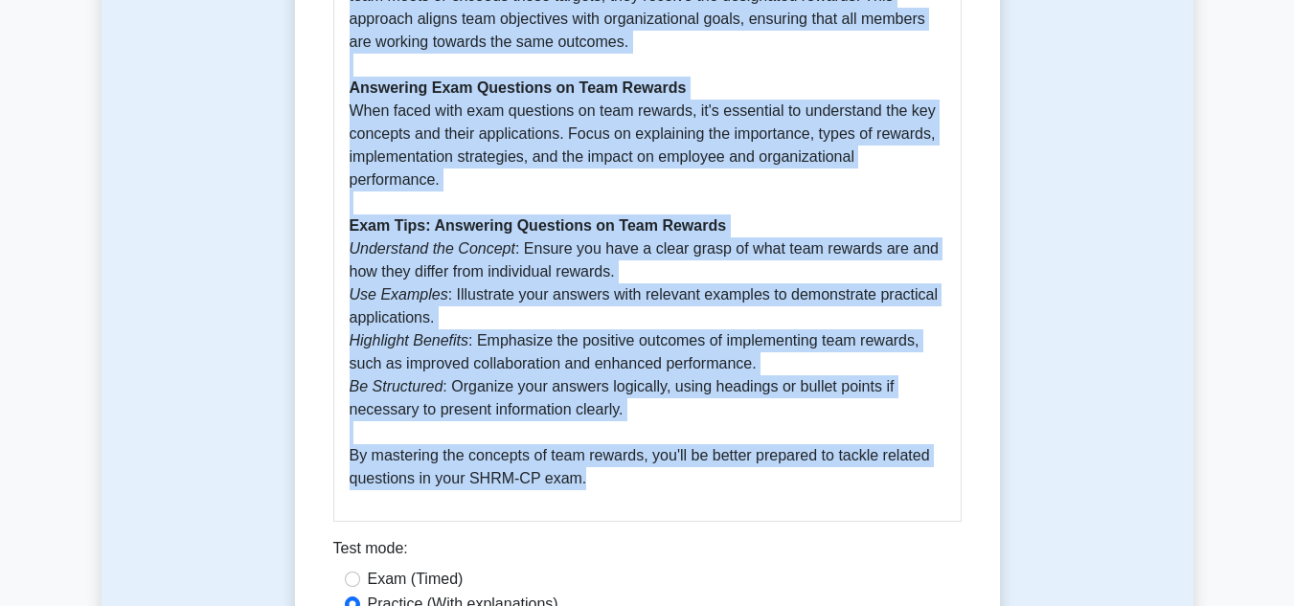
drag, startPoint x: 336, startPoint y: 249, endPoint x: 596, endPoint y: 450, distance: 328.3
copy div "Team rewards 5 minutes 5 Questions Team rewards are a strategic component withi…"
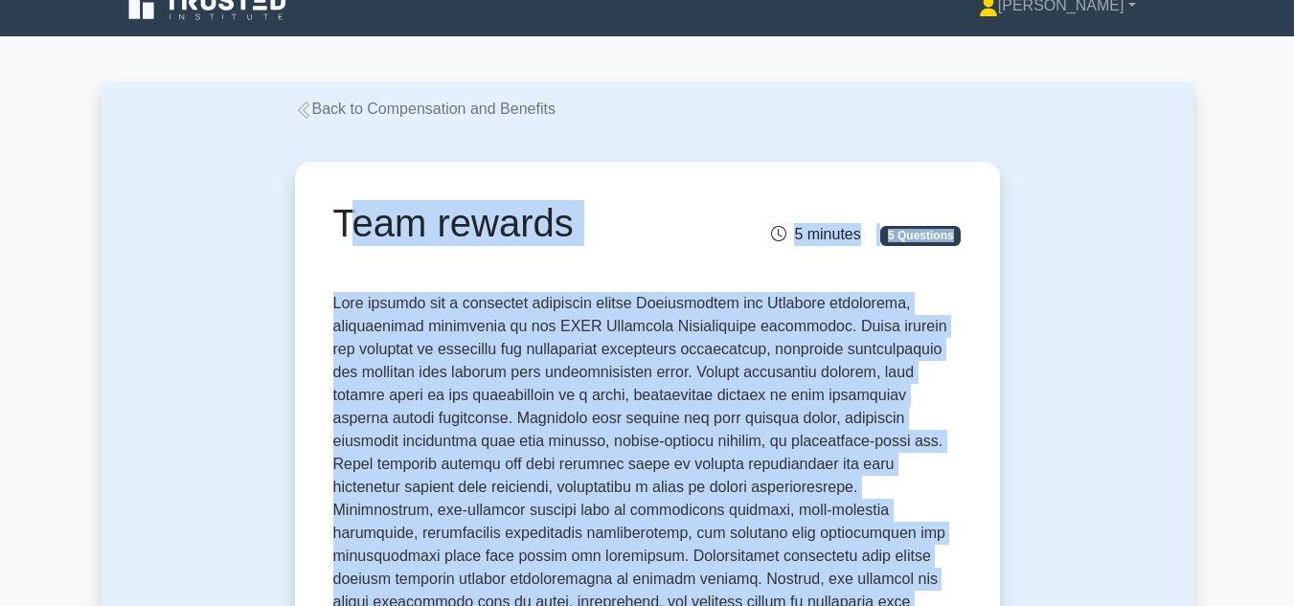
scroll to position [0, 0]
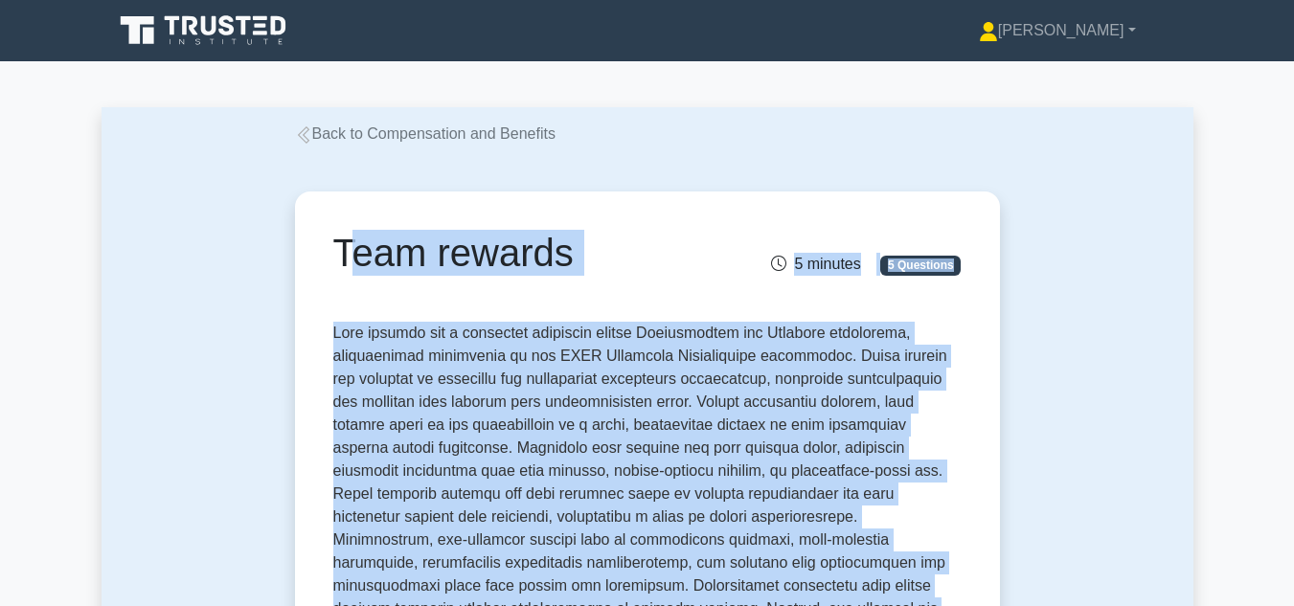
click at [302, 137] on icon at bounding box center [303, 134] width 17 height 17
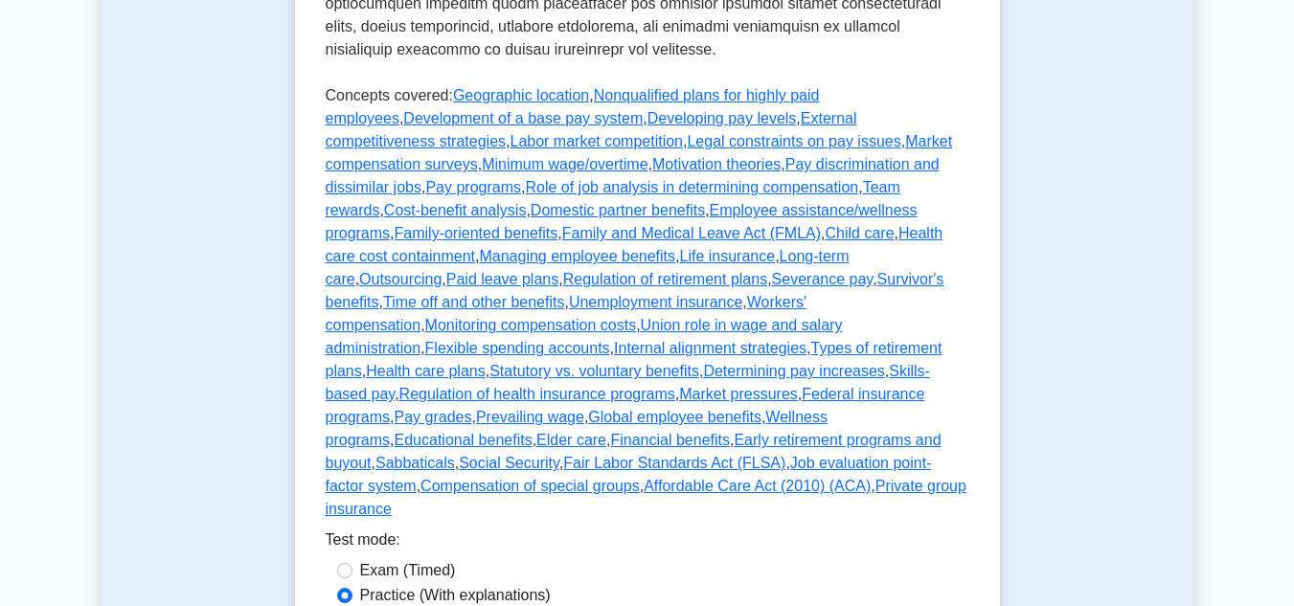
scroll to position [1053, 0]
click at [527, 201] on link "Cost-benefit analysis" at bounding box center [455, 209] width 143 height 16
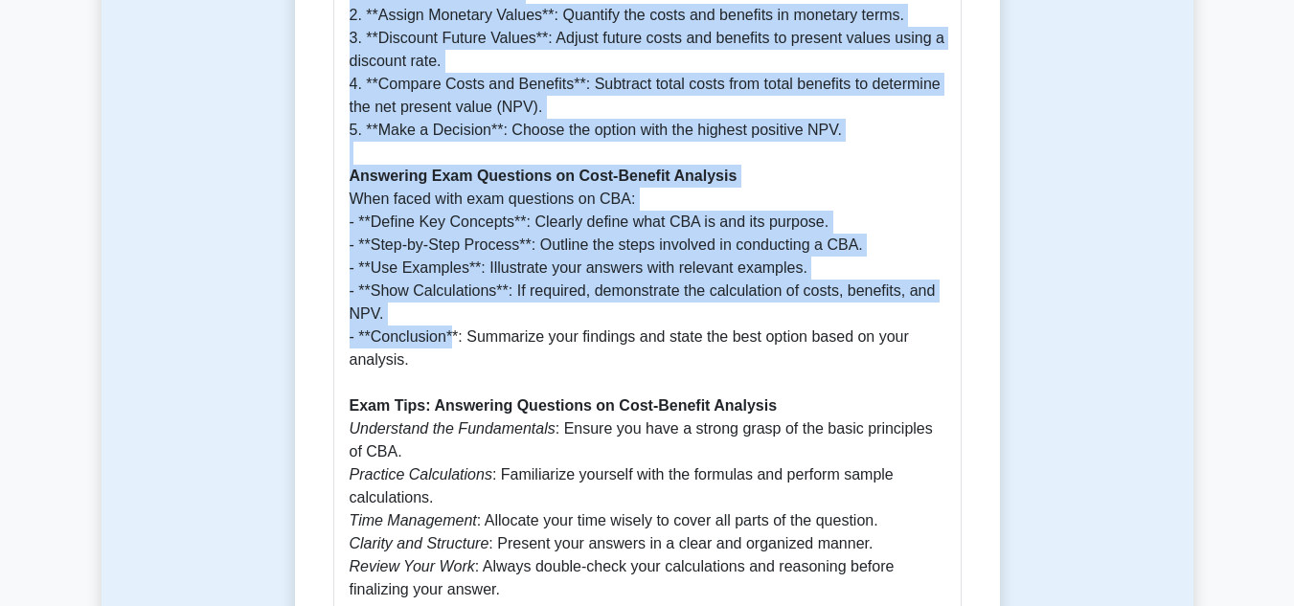
scroll to position [1437, 0]
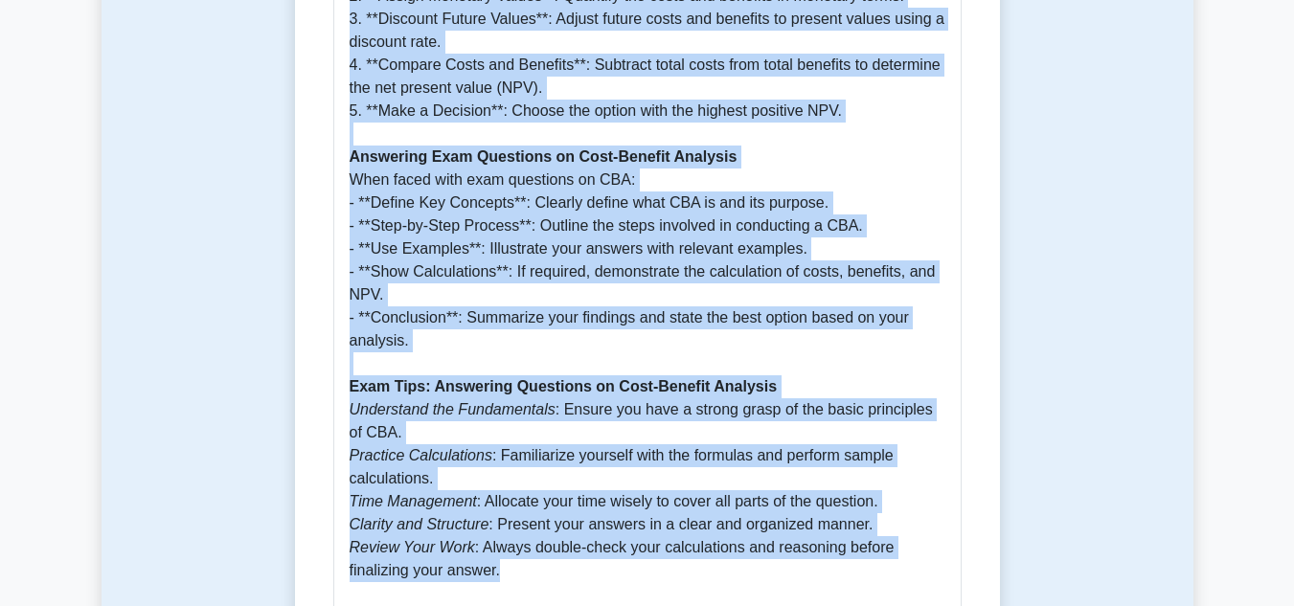
drag, startPoint x: 335, startPoint y: 243, endPoint x: 547, endPoint y: 540, distance: 364.6
copy div "Cost-benefit analysis 5 minutes 5 Questions In the realm of SHRM Certified Prof…"
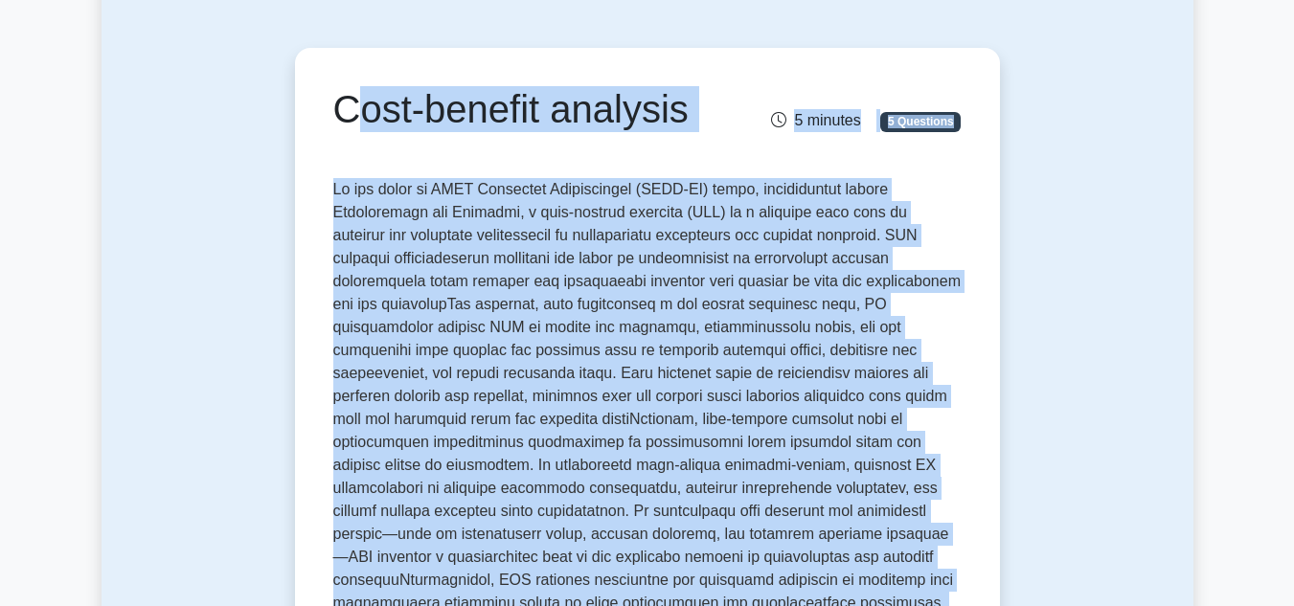
scroll to position [0, 0]
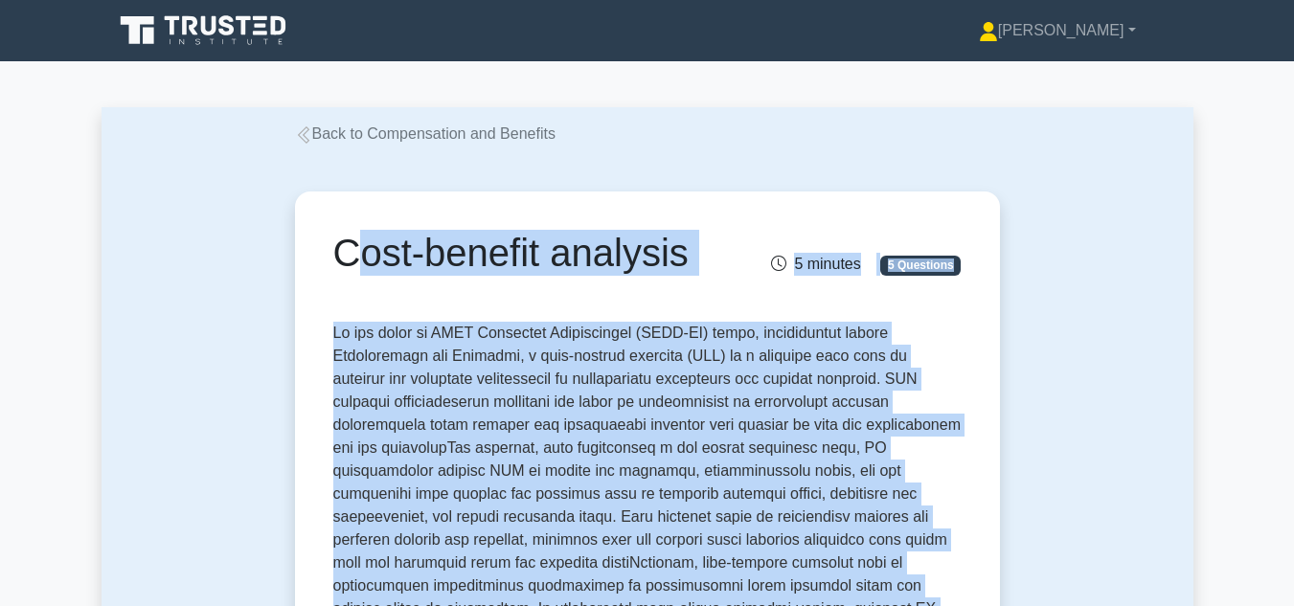
click at [304, 139] on icon at bounding box center [303, 134] width 17 height 17
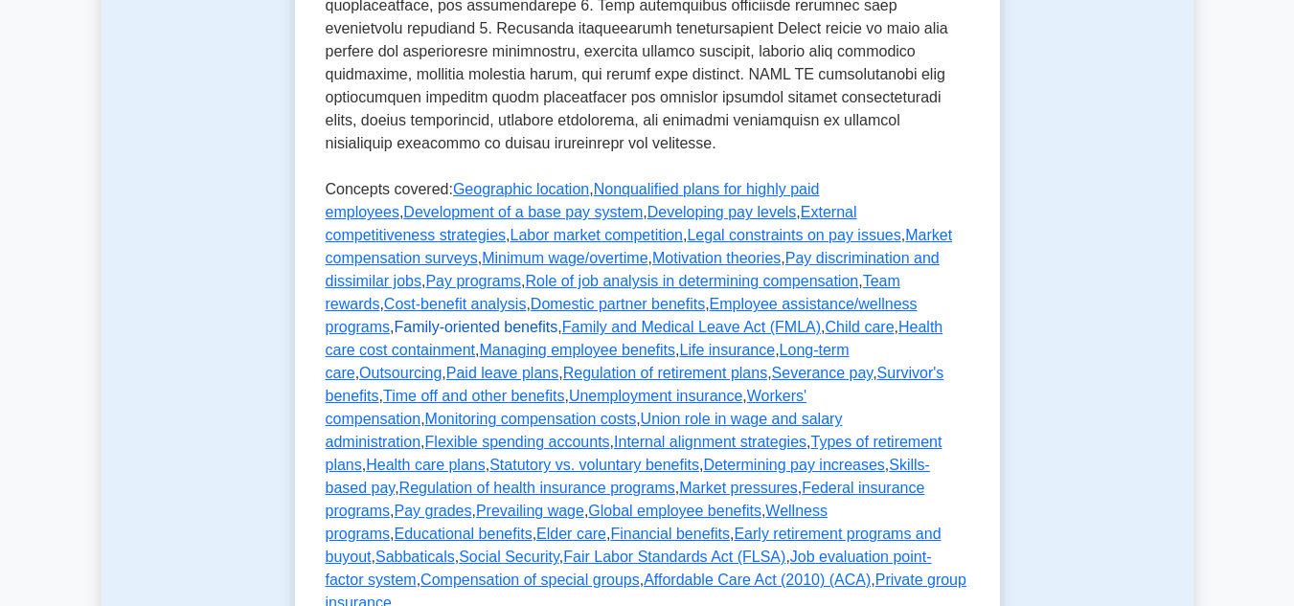
scroll to position [958, 0]
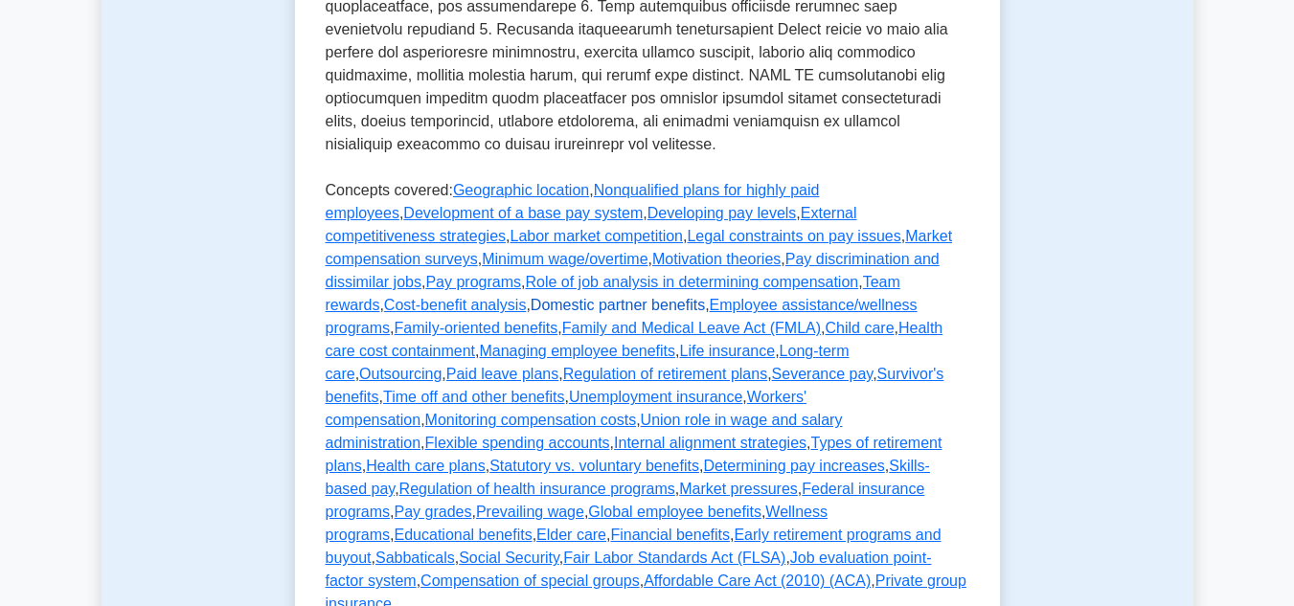
click at [705, 297] on link "Domestic partner benefits" at bounding box center [618, 305] width 174 height 16
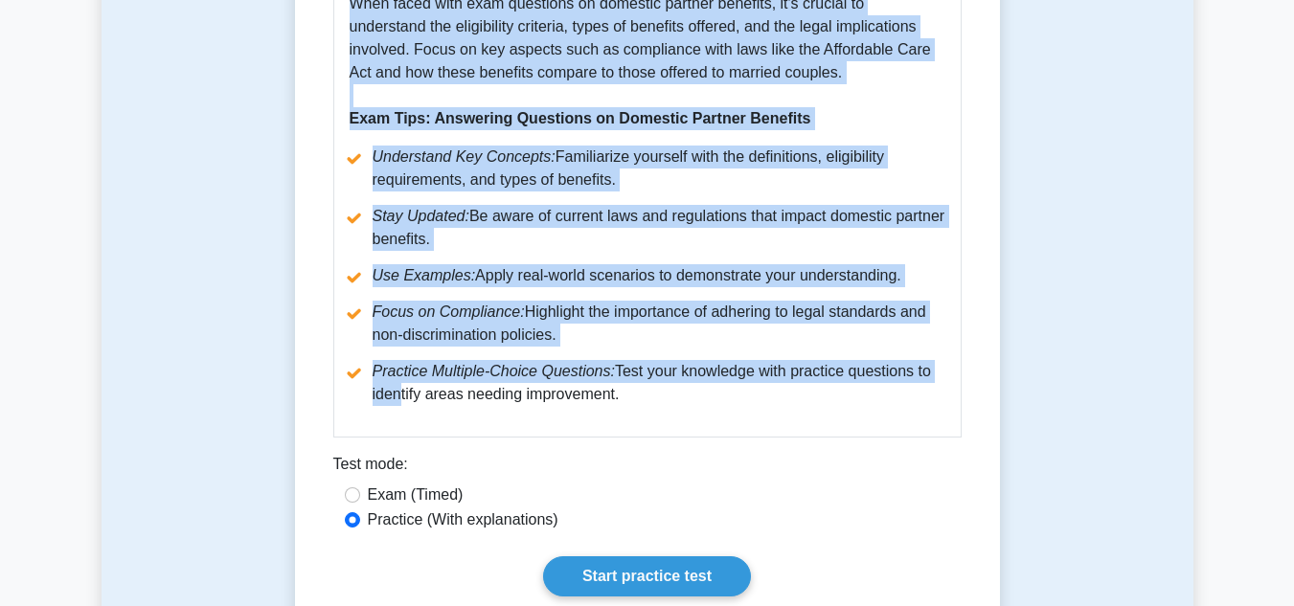
scroll to position [1724, 0]
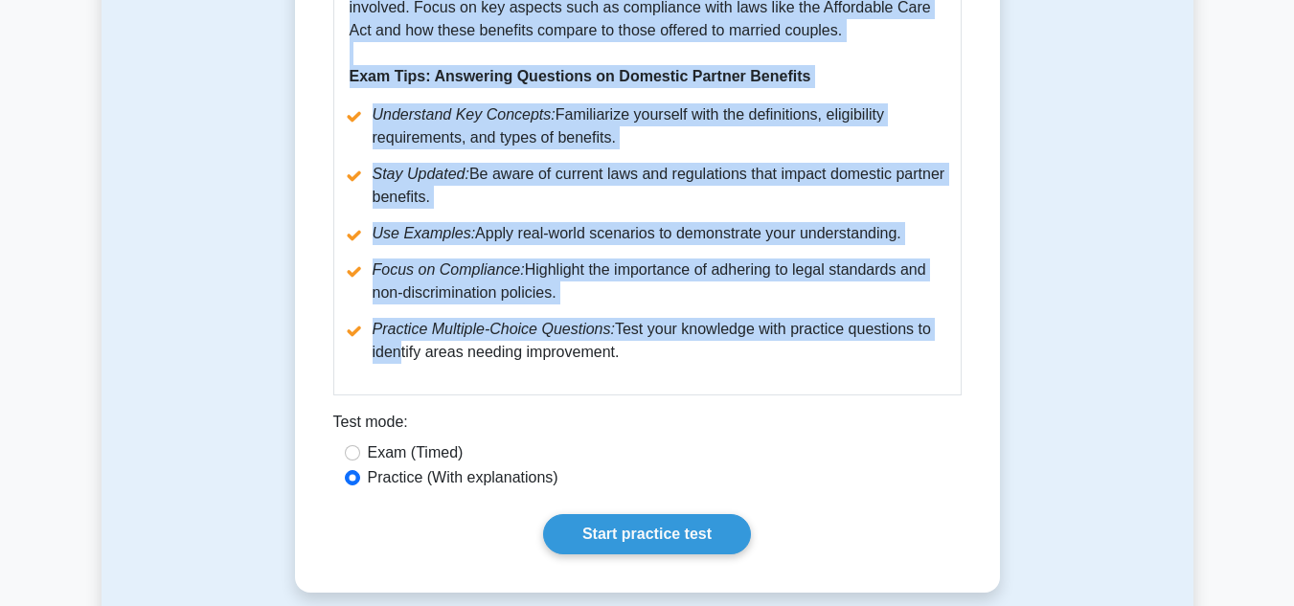
drag, startPoint x: 336, startPoint y: 244, endPoint x: 602, endPoint y: 322, distance: 277.3
copy div "Domestic partner benefits 5 minutes 5 Questions Domestic partner benefits are a…"
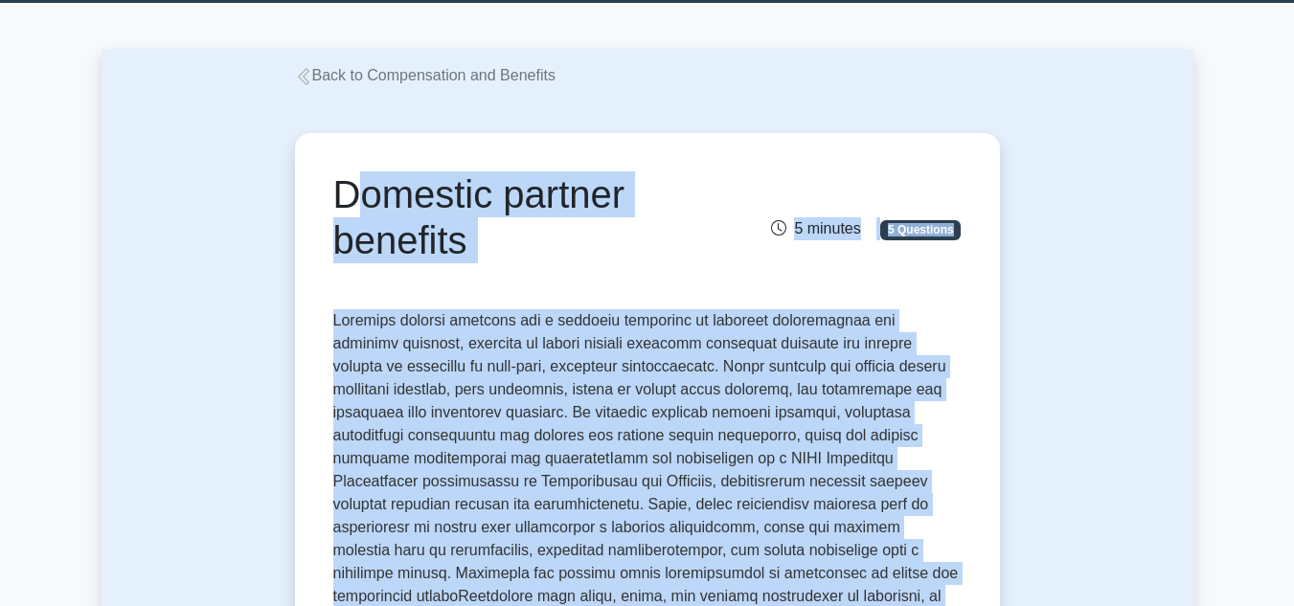
scroll to position [0, 0]
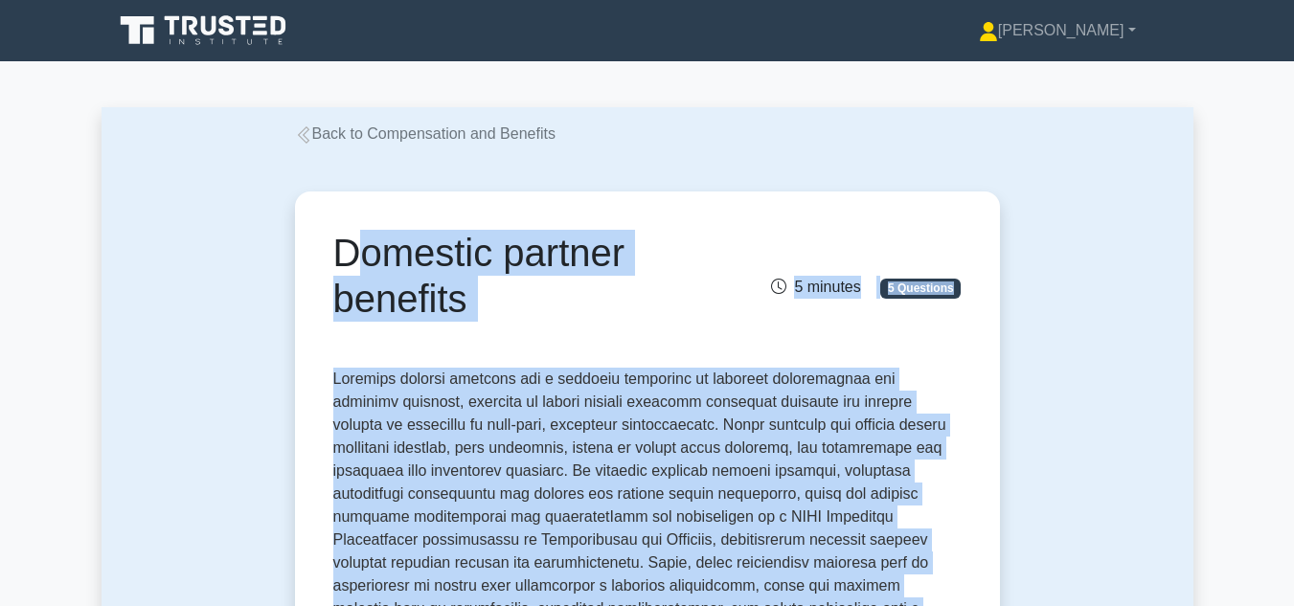
click at [307, 134] on icon at bounding box center [303, 134] width 17 height 17
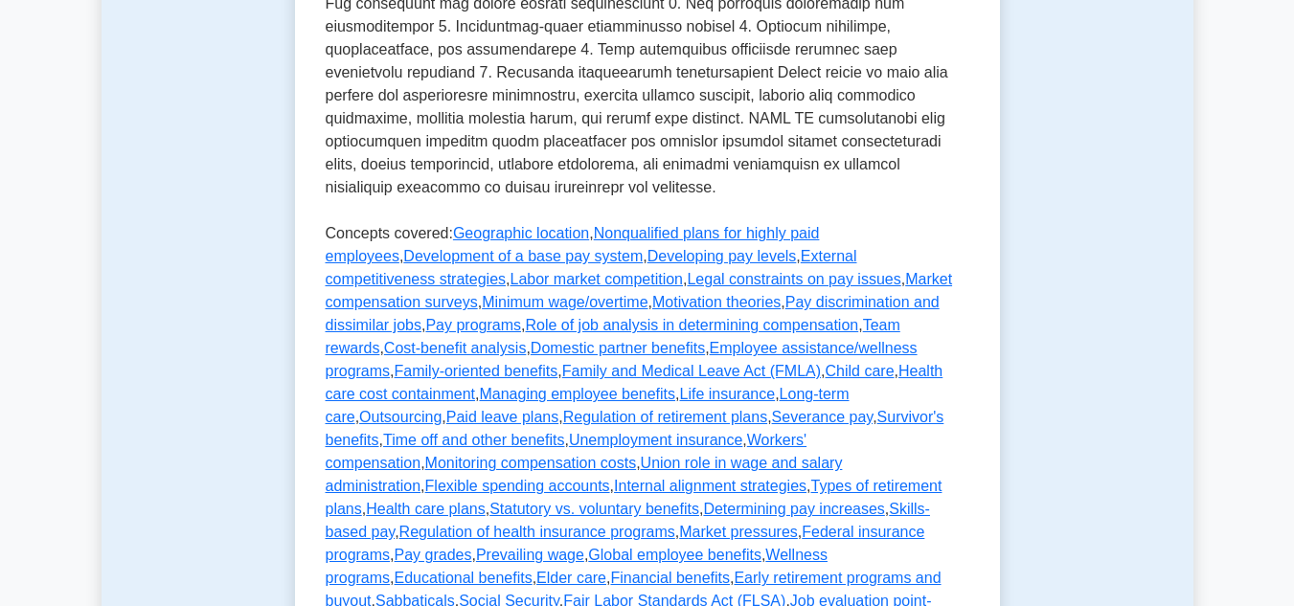
scroll to position [958, 0]
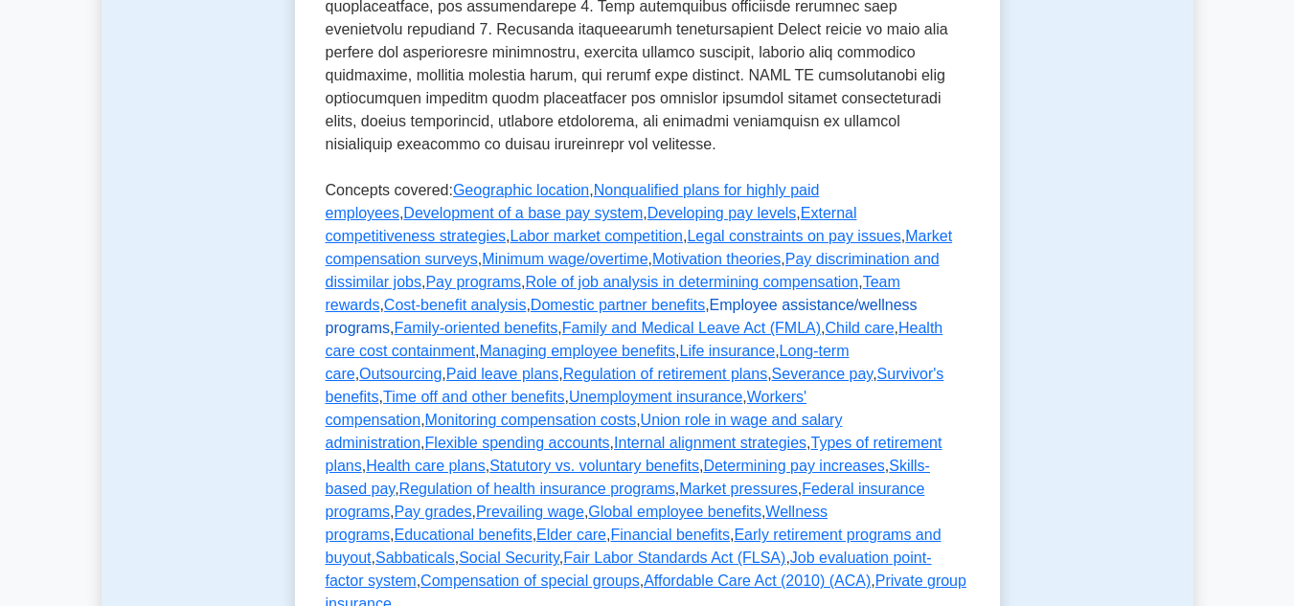
click at [457, 297] on link "Employee assistance/wellness programs" at bounding box center [622, 316] width 592 height 39
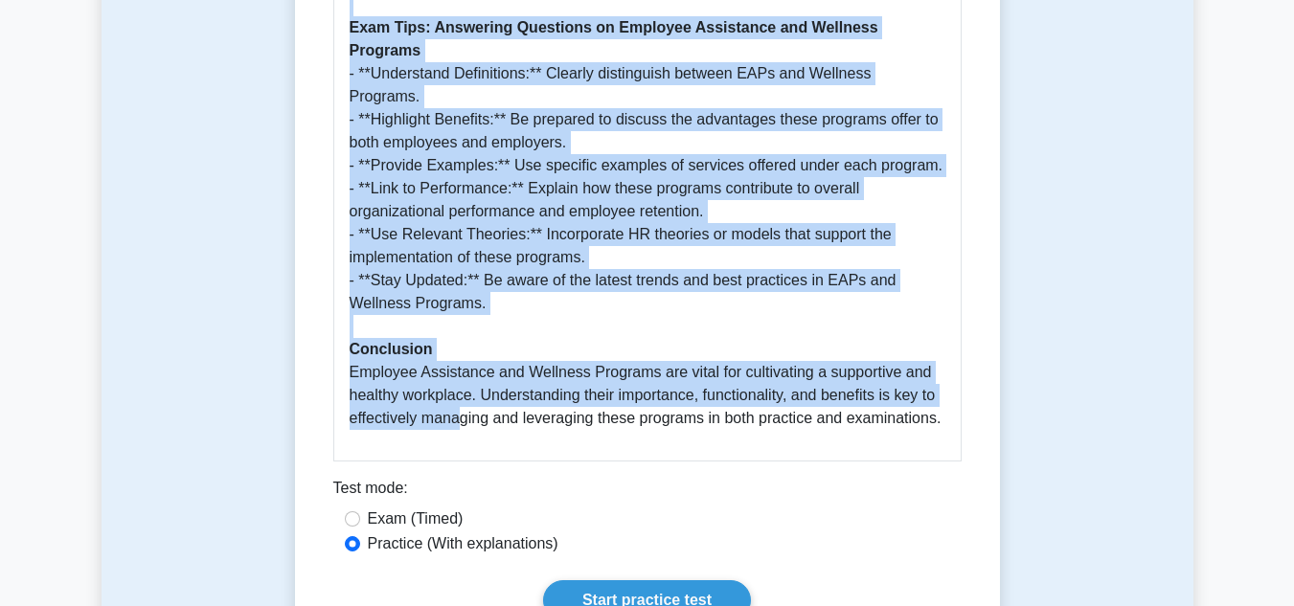
scroll to position [1820, 0]
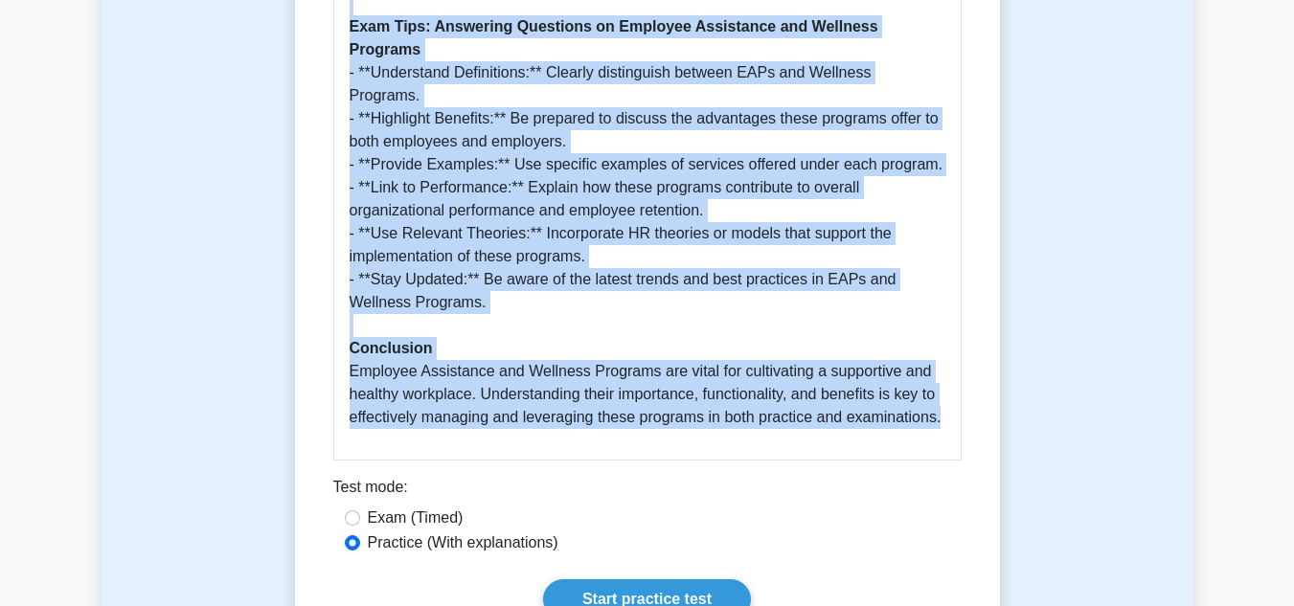
drag, startPoint x: 337, startPoint y: 245, endPoint x: 950, endPoint y: 377, distance: 627.0
copy div "Employee assistance/wellness programs 5 minutes 5 Questions Employee assistance…"
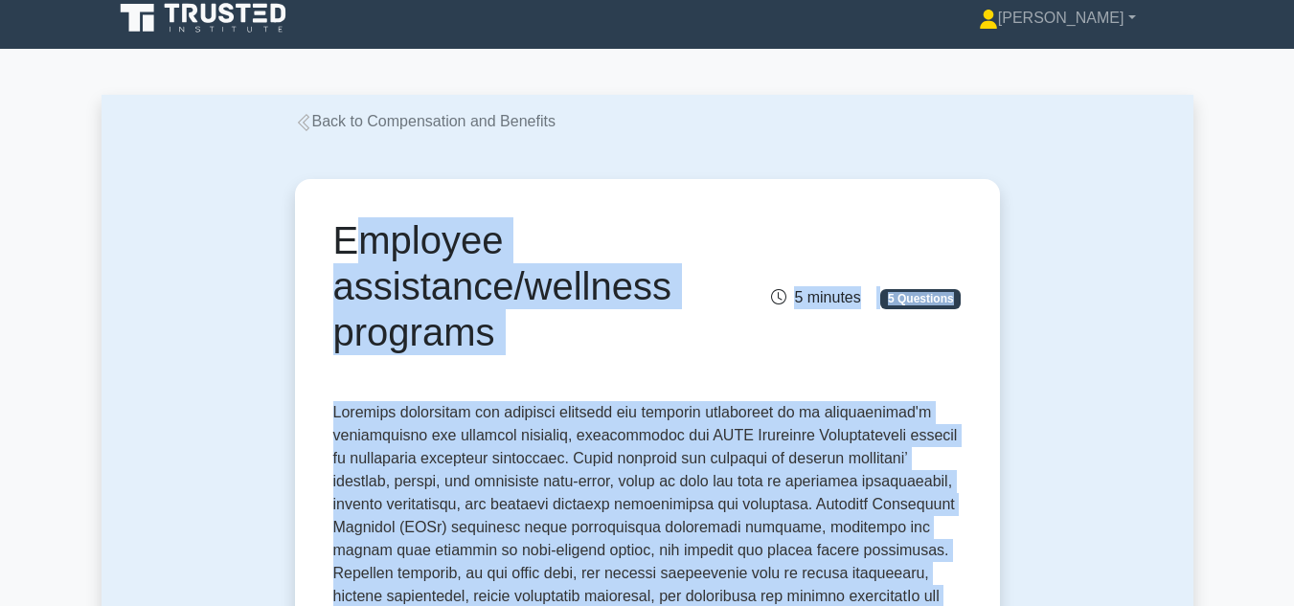
scroll to position [0, 0]
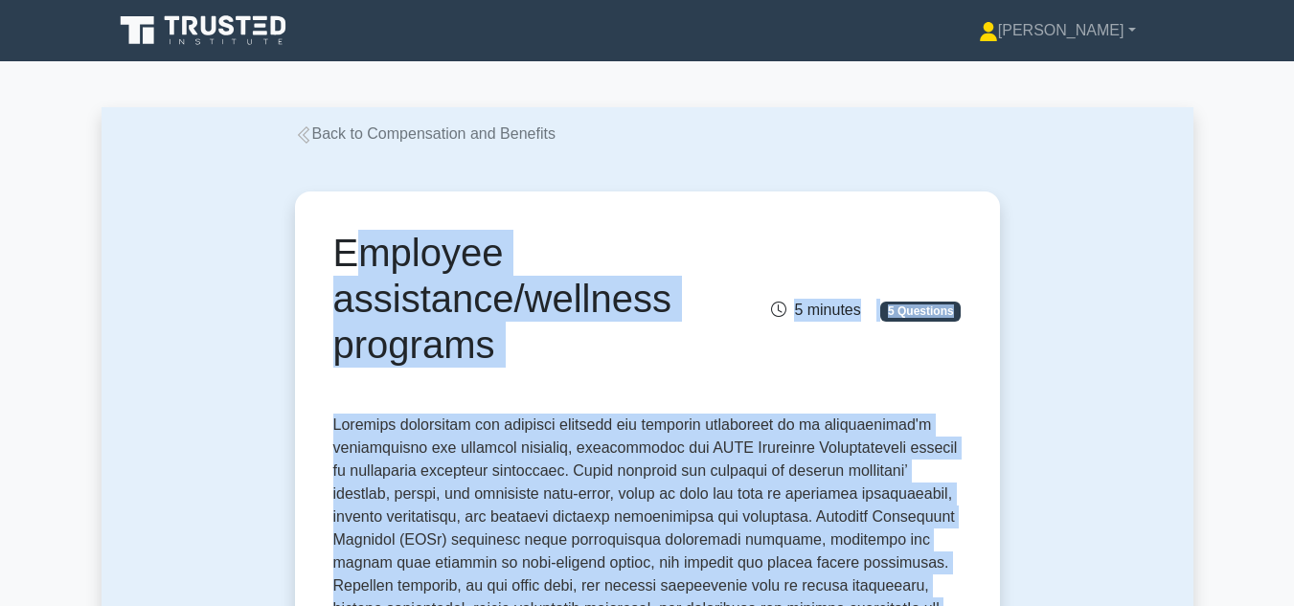
click at [307, 132] on icon at bounding box center [302, 134] width 11 height 17
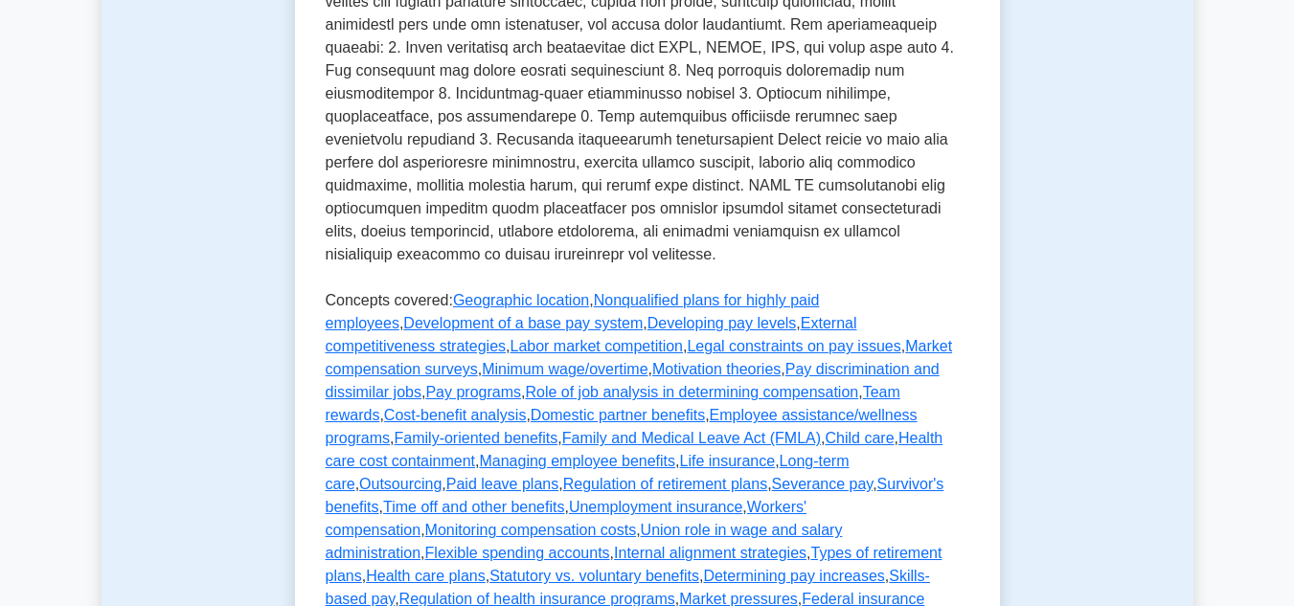
scroll to position [862, 0]
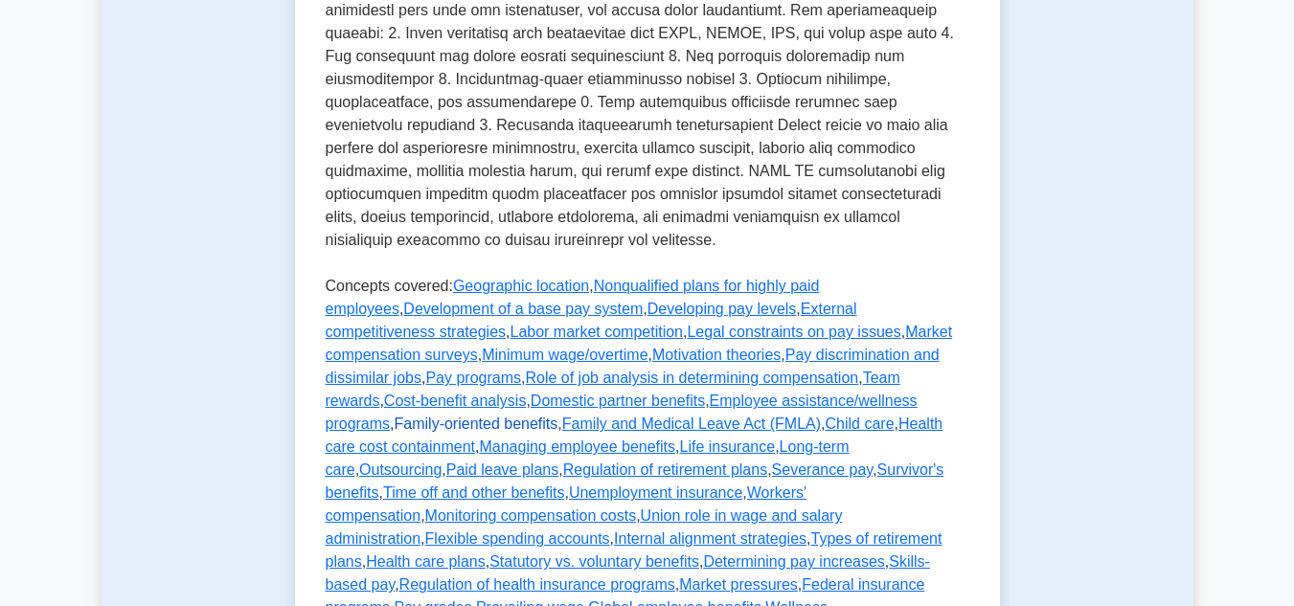
click at [558, 416] on link "Family-oriented benefits" at bounding box center [477, 424] width 164 height 16
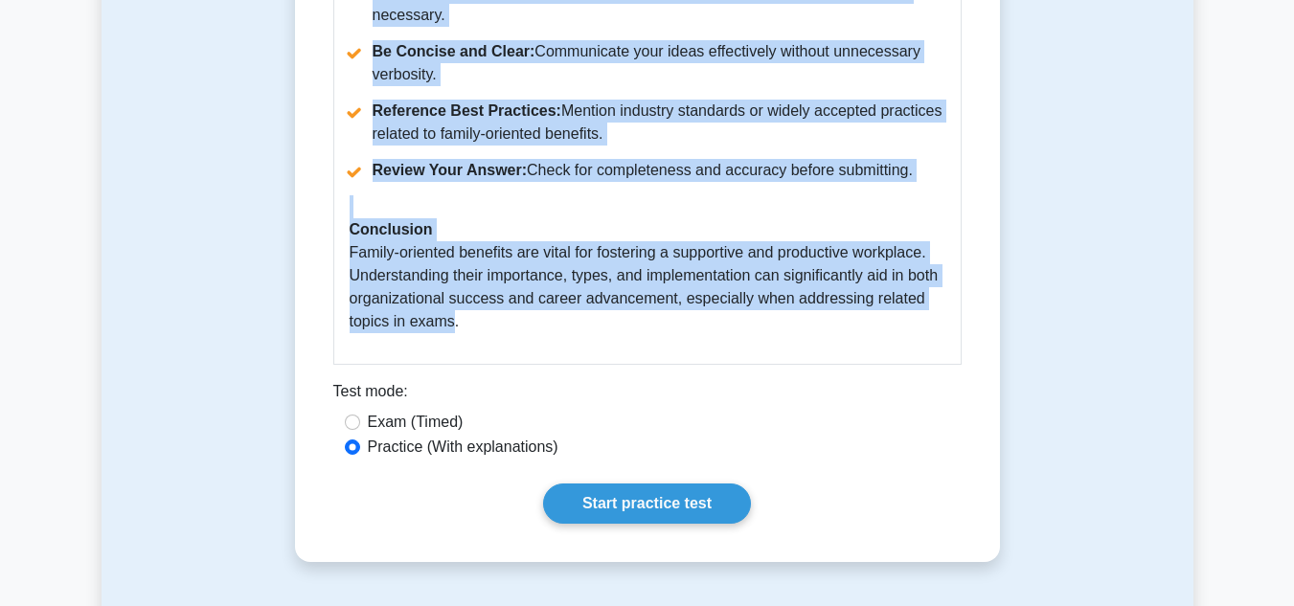
scroll to position [2203, 0]
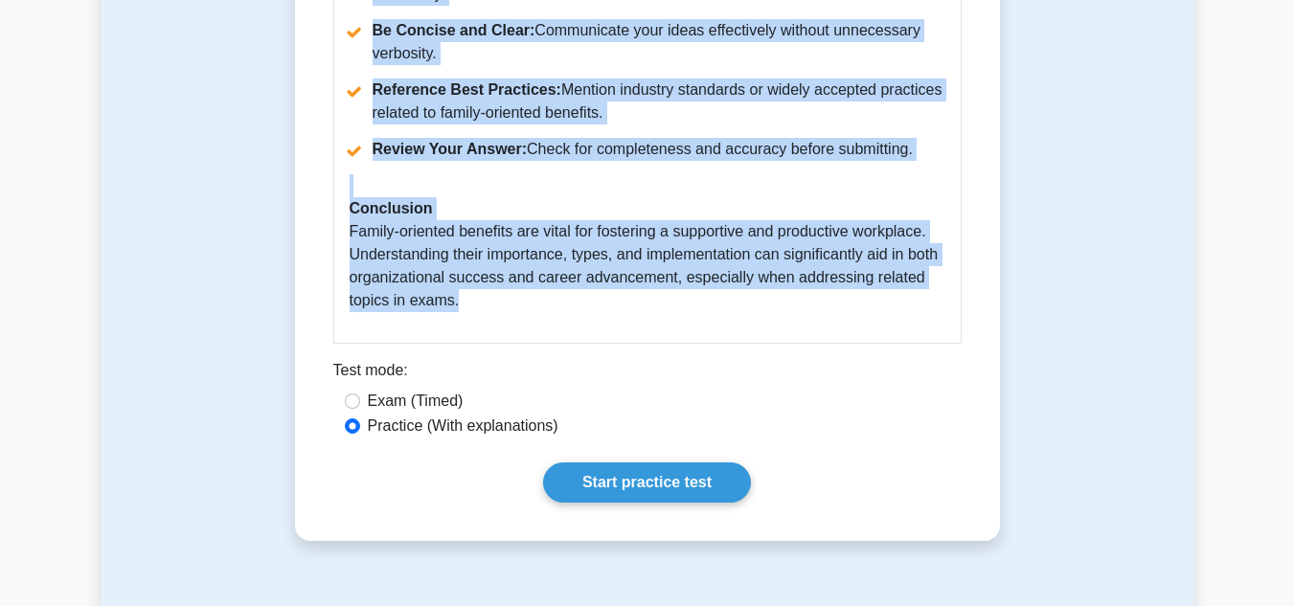
drag, startPoint x: 336, startPoint y: 248, endPoint x: 447, endPoint y: 314, distance: 129.3
copy div "Loremi-dolorsit ametcons 1 adipisc 9 Elitseddo Eiusmo-temporin utlabore etd m a…"
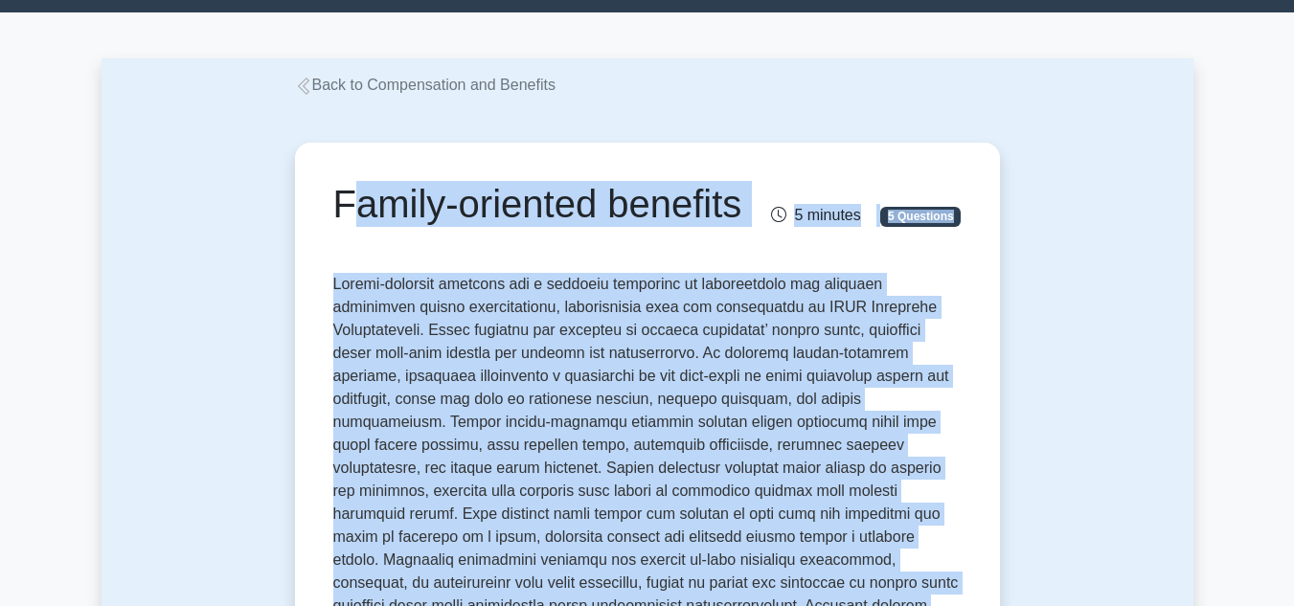
scroll to position [96, 0]
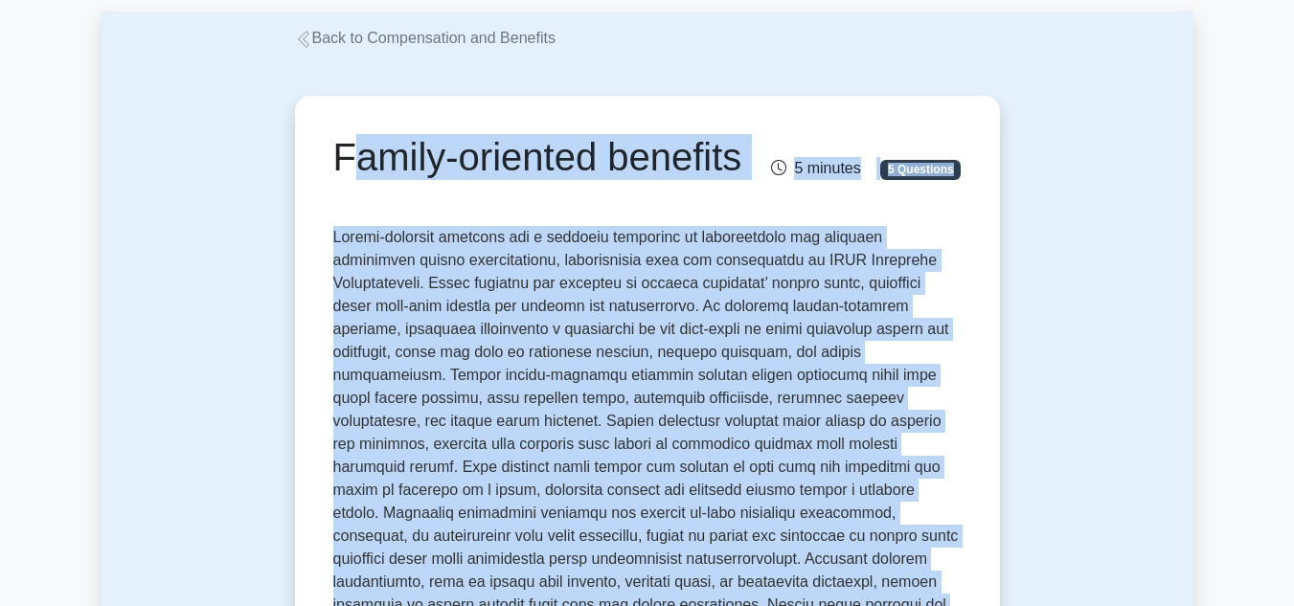
click at [301, 40] on icon at bounding box center [303, 39] width 17 height 17
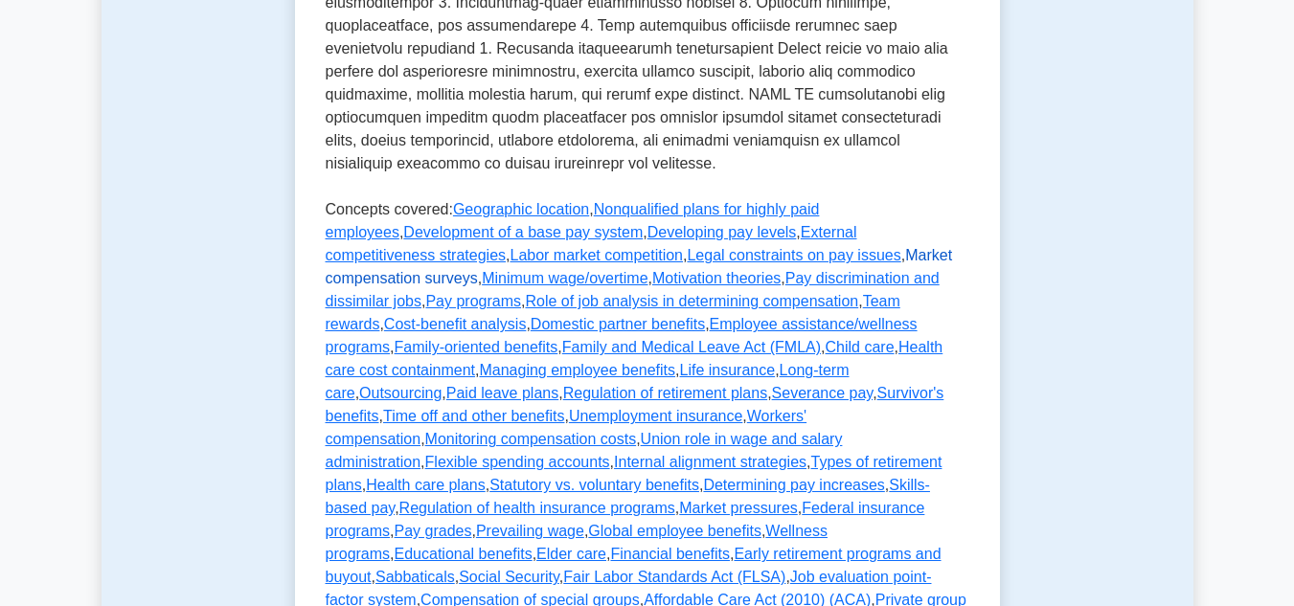
scroll to position [958, 0]
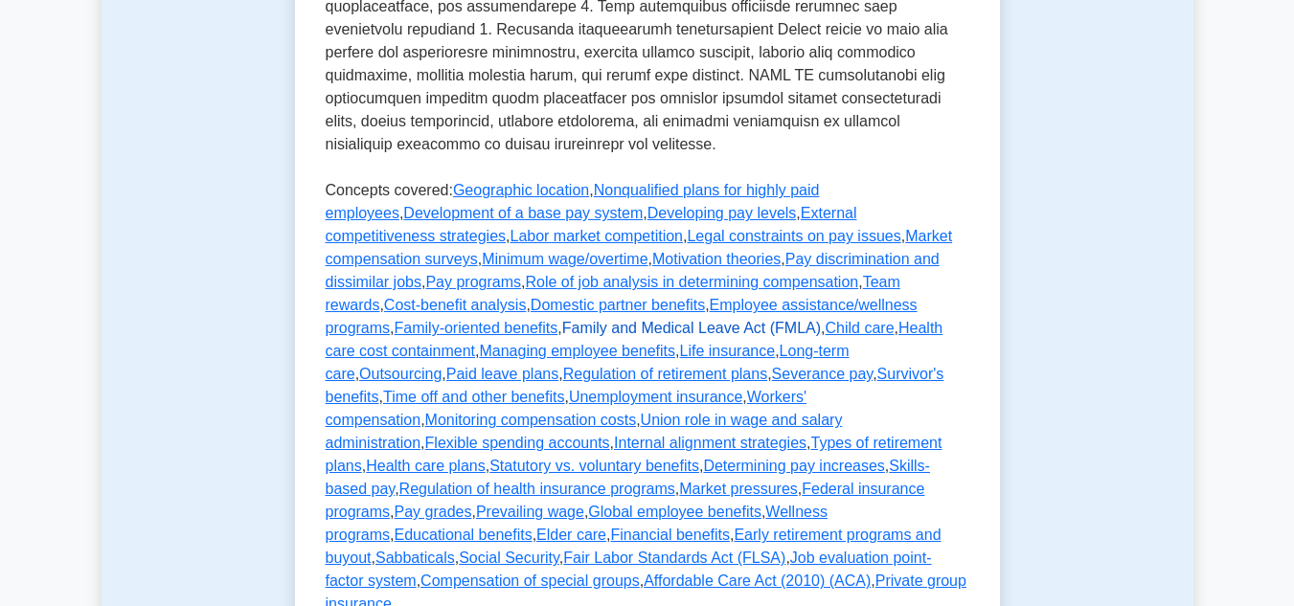
click at [821, 320] on link "Family and Medical Leave Act (FMLA)" at bounding box center [691, 328] width 259 height 16
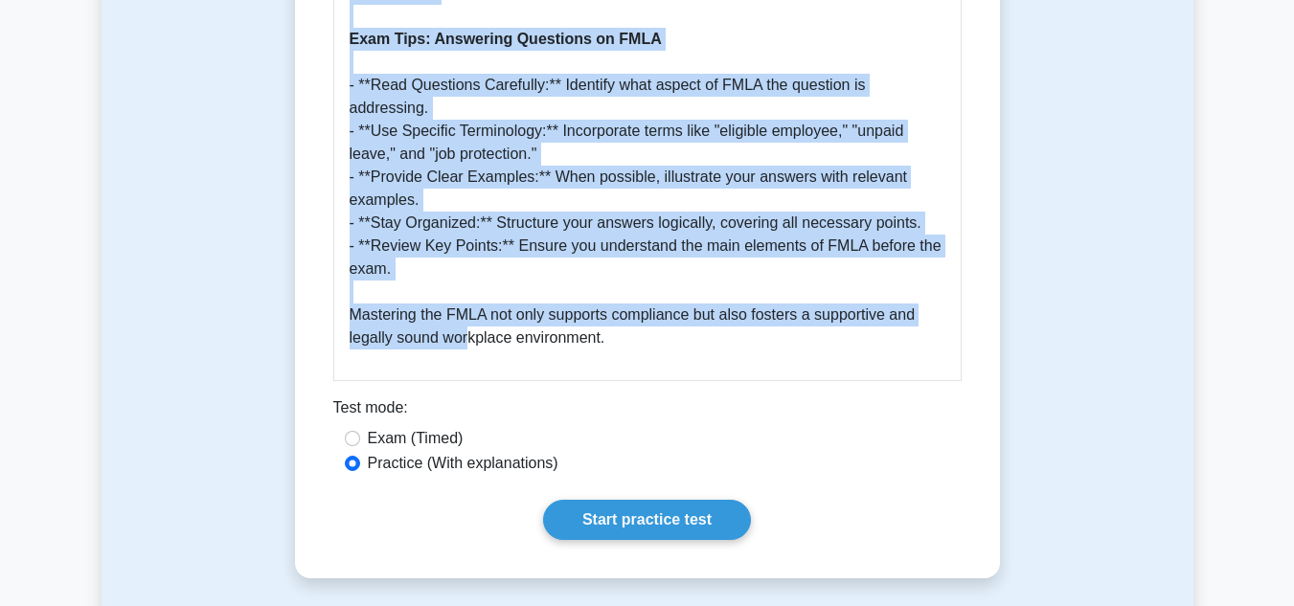
scroll to position [2203, 0]
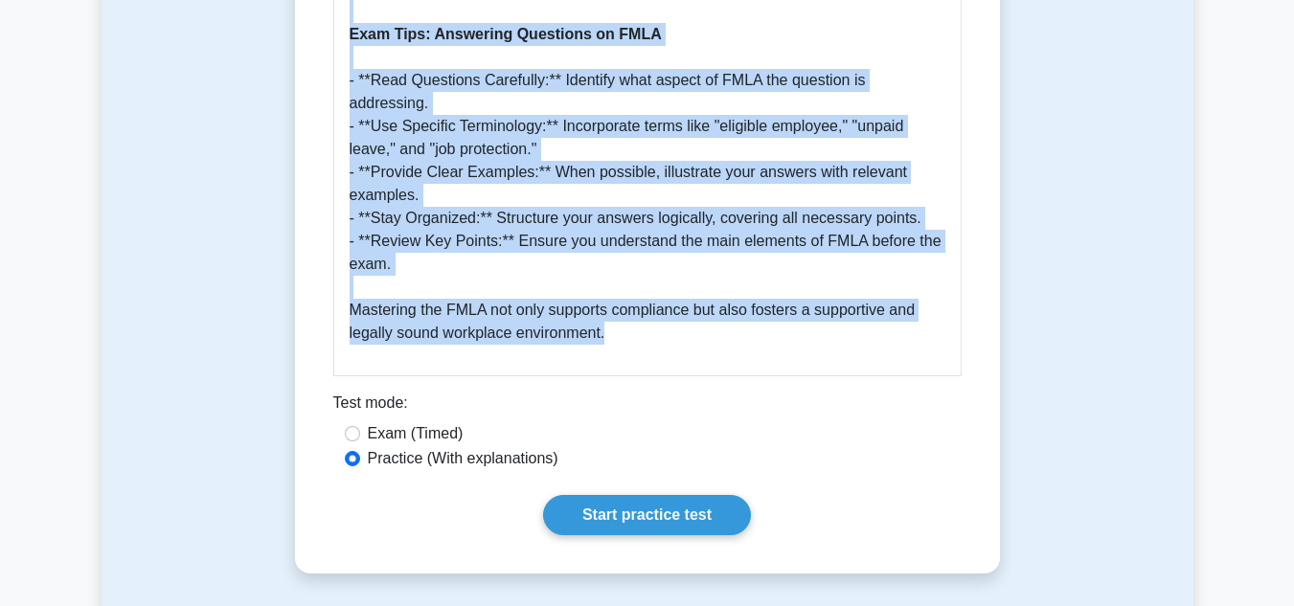
drag, startPoint x: 335, startPoint y: 249, endPoint x: 562, endPoint y: 308, distance: 234.6
copy div "Family and Medical Leave Act (FMLA) 5 minutes 5 Questions The Family and Medica…"
